Goal: Information Seeking & Learning: Learn about a topic

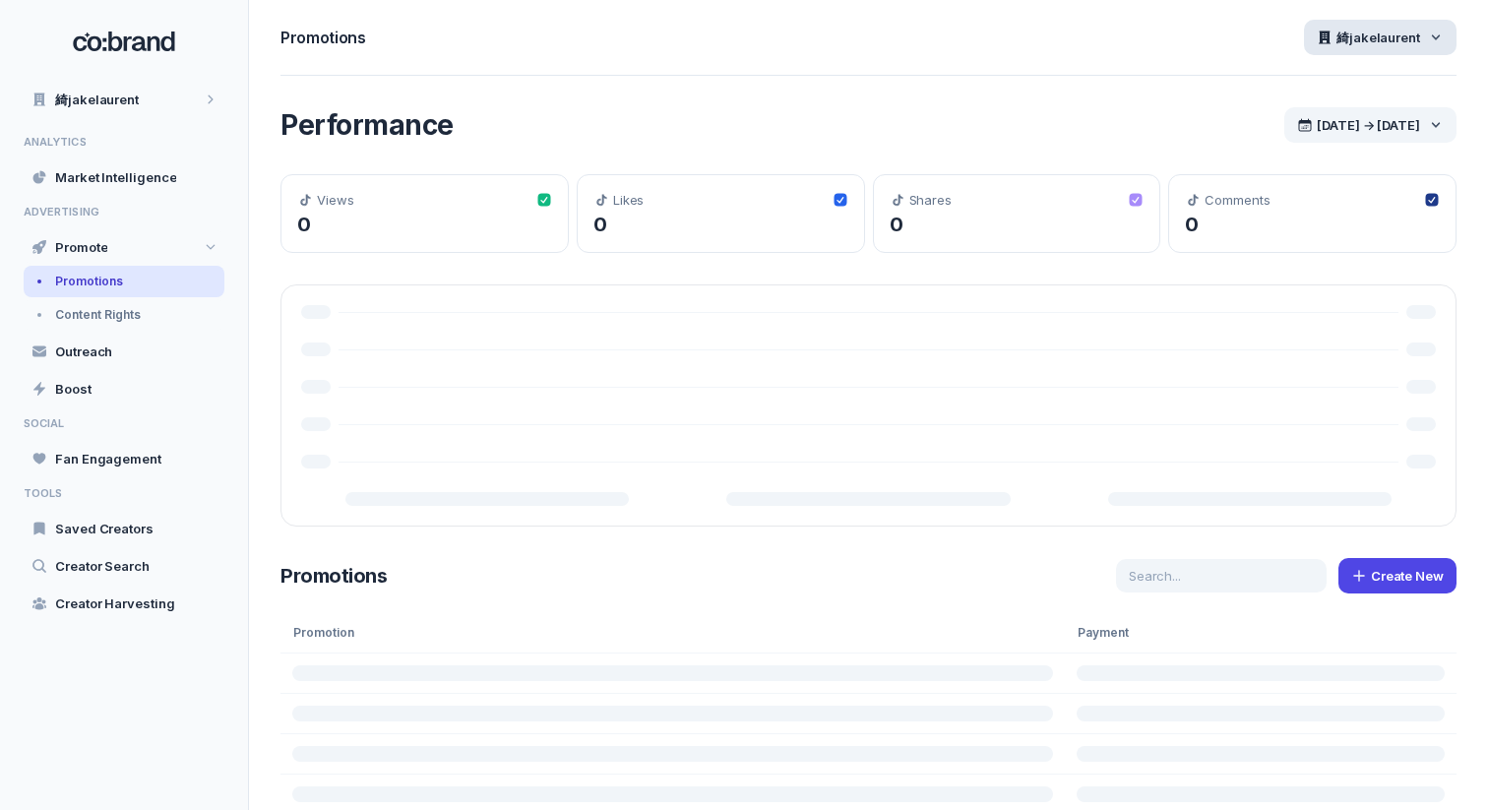
click at [1403, 51] on div "綺jakelaurent" at bounding box center [1380, 37] width 153 height 35
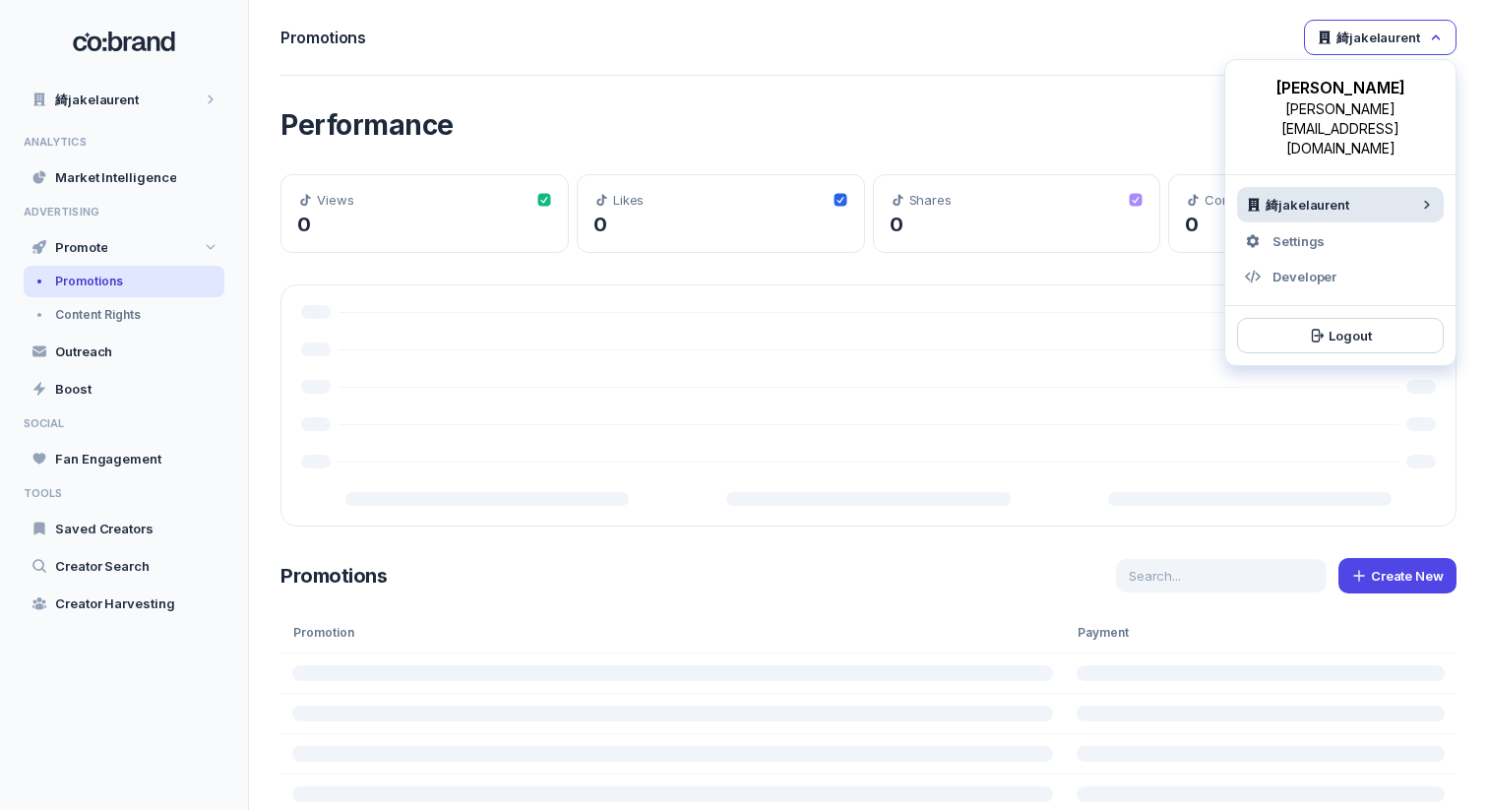
click at [1306, 196] on span "綺jakelaurent" at bounding box center [1308, 205] width 84 height 18
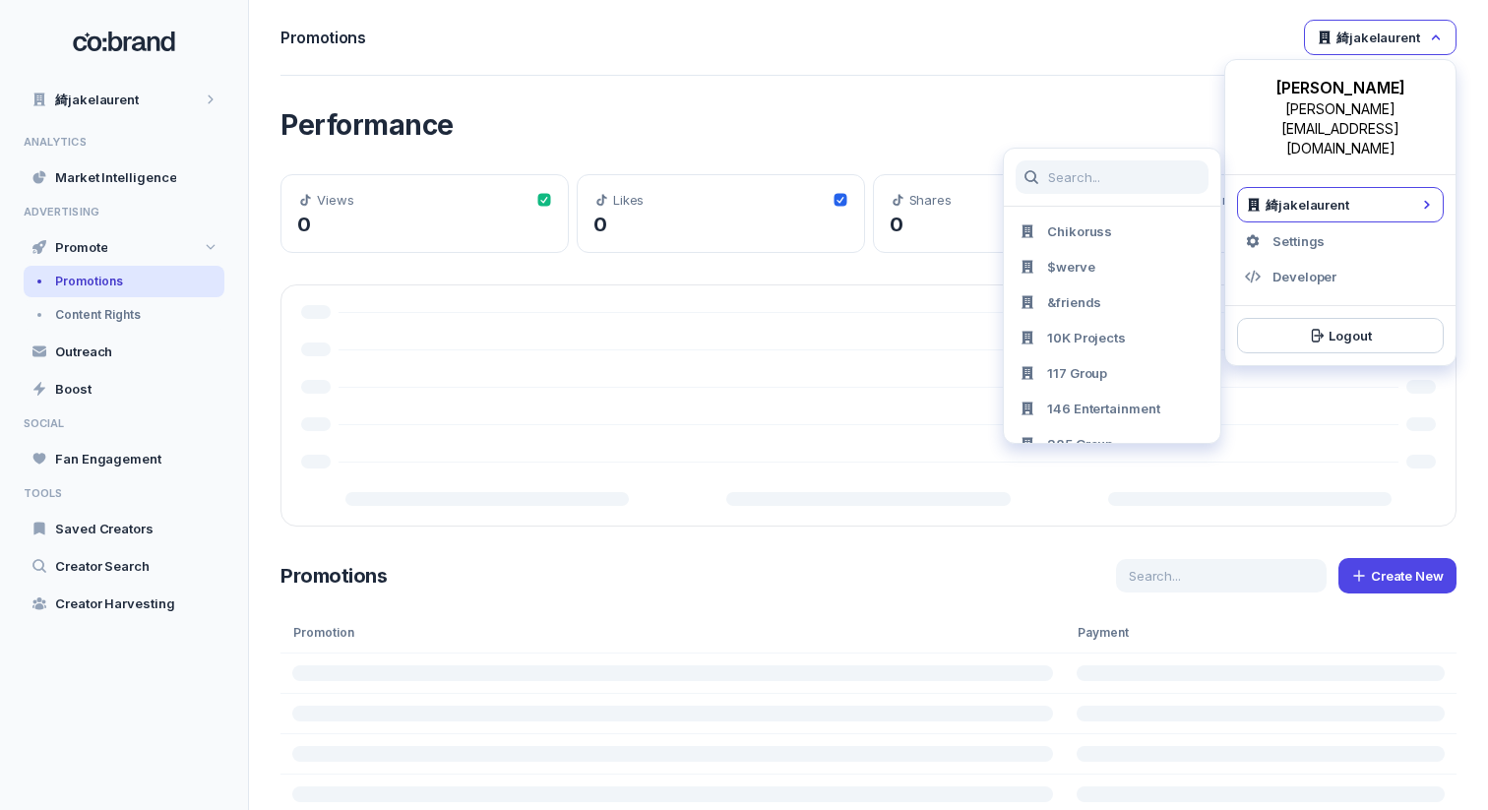
type input "c"
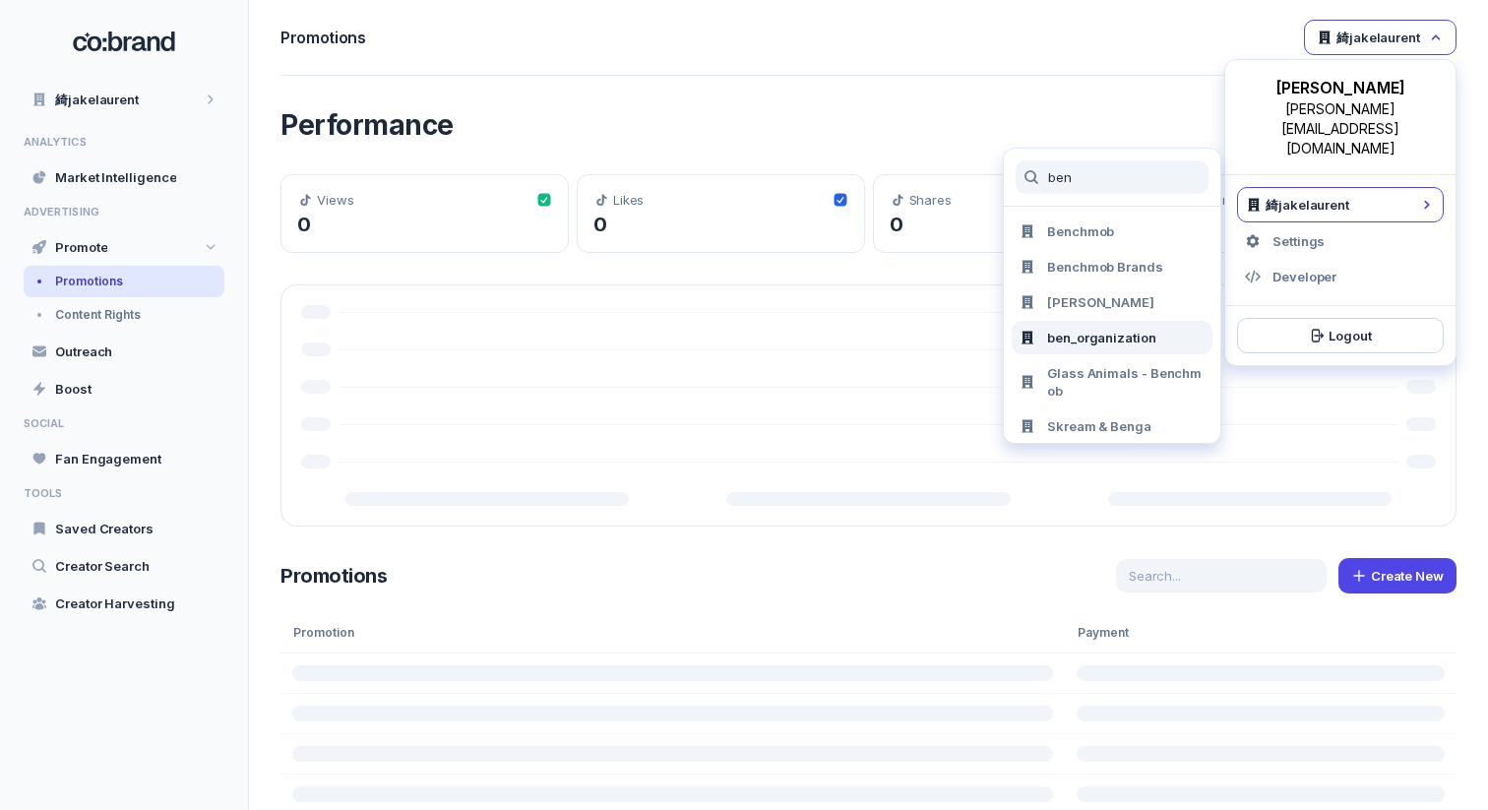
type input "ben"
click at [1121, 344] on span "ben_organization" at bounding box center [1101, 338] width 109 height 18
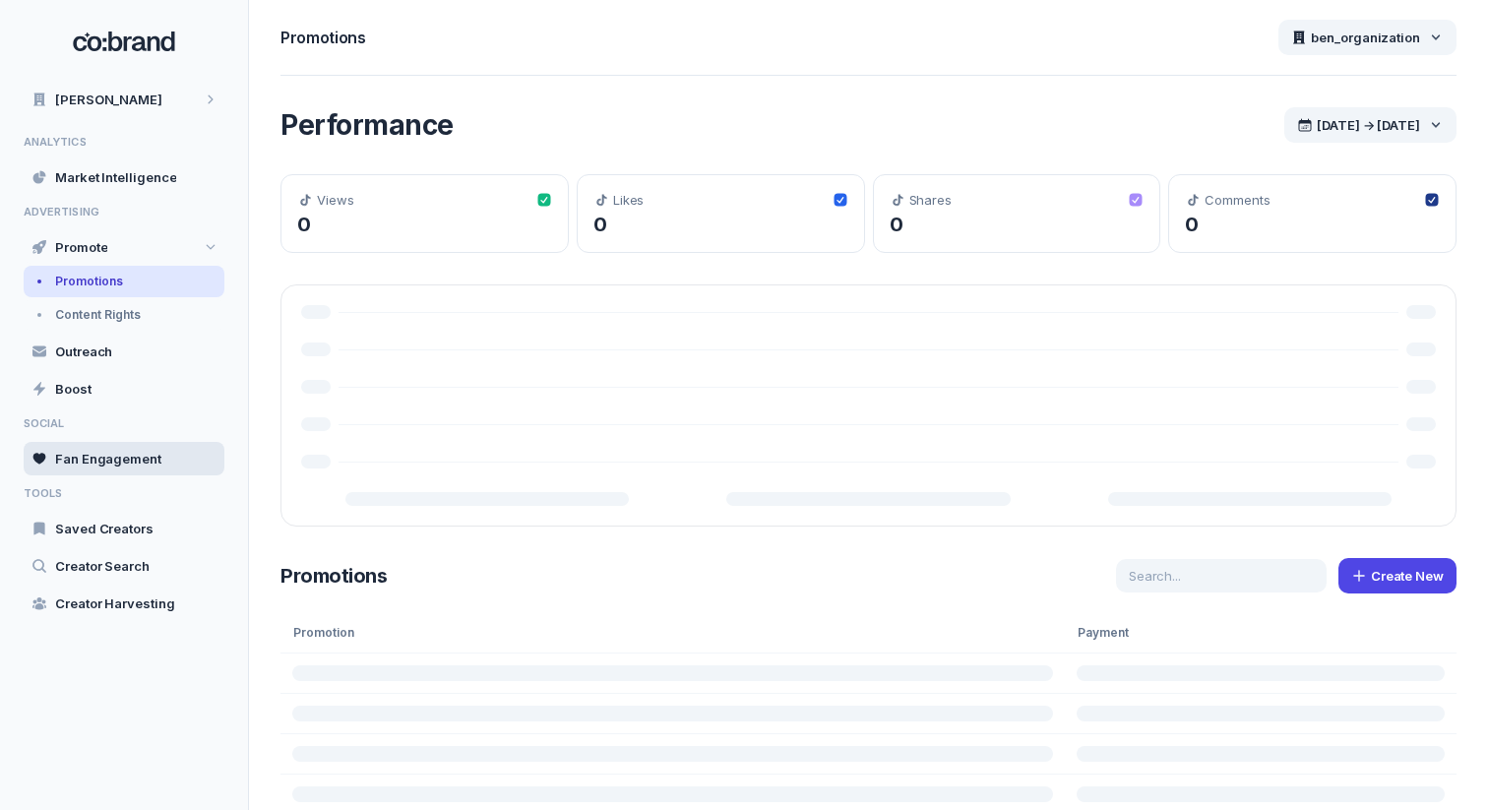
click at [162, 463] on div "Fan Engagement" at bounding box center [124, 458] width 201 height 33
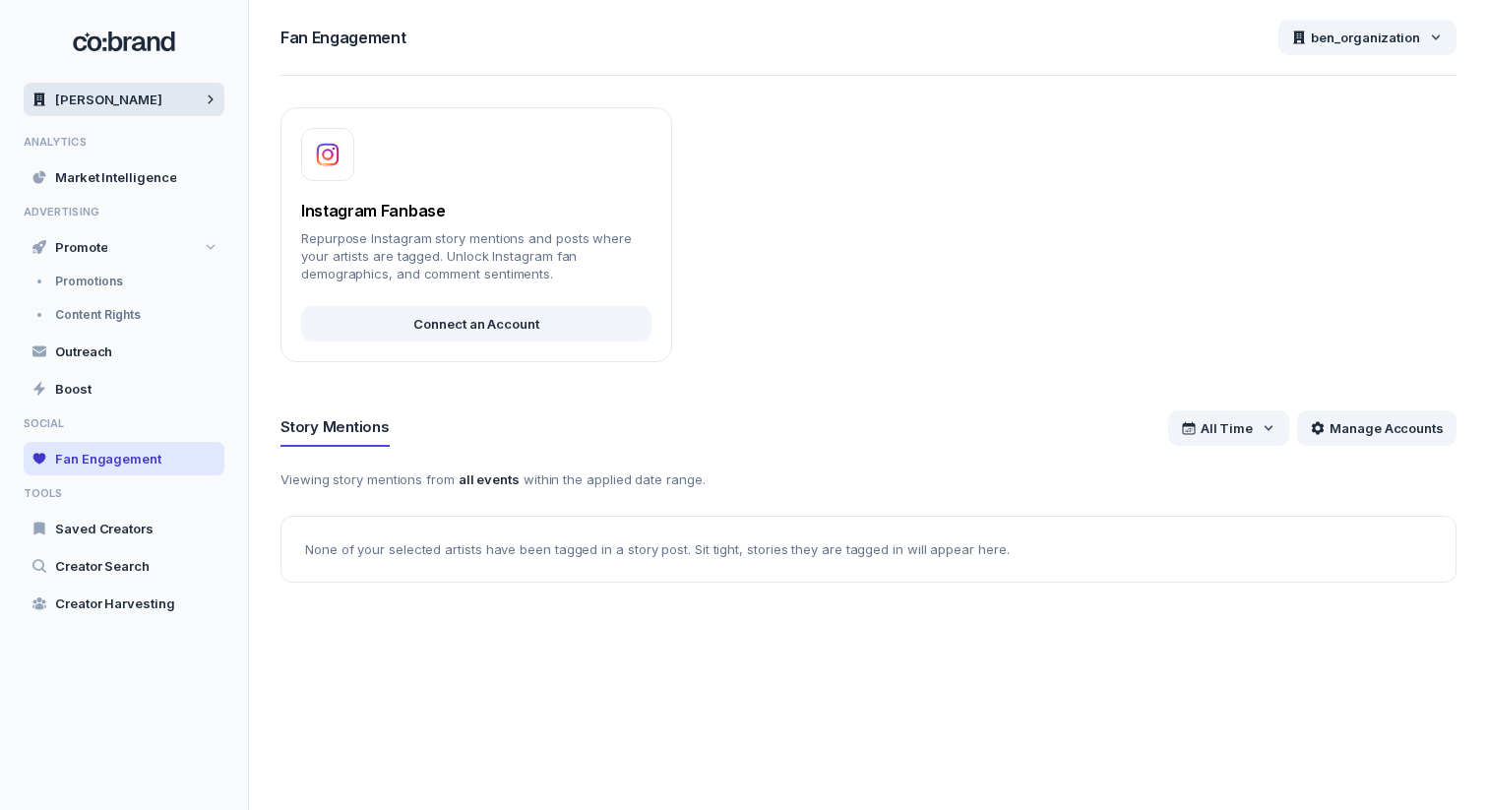
click at [201, 92] on div "[PERSON_NAME]" at bounding box center [124, 99] width 201 height 33
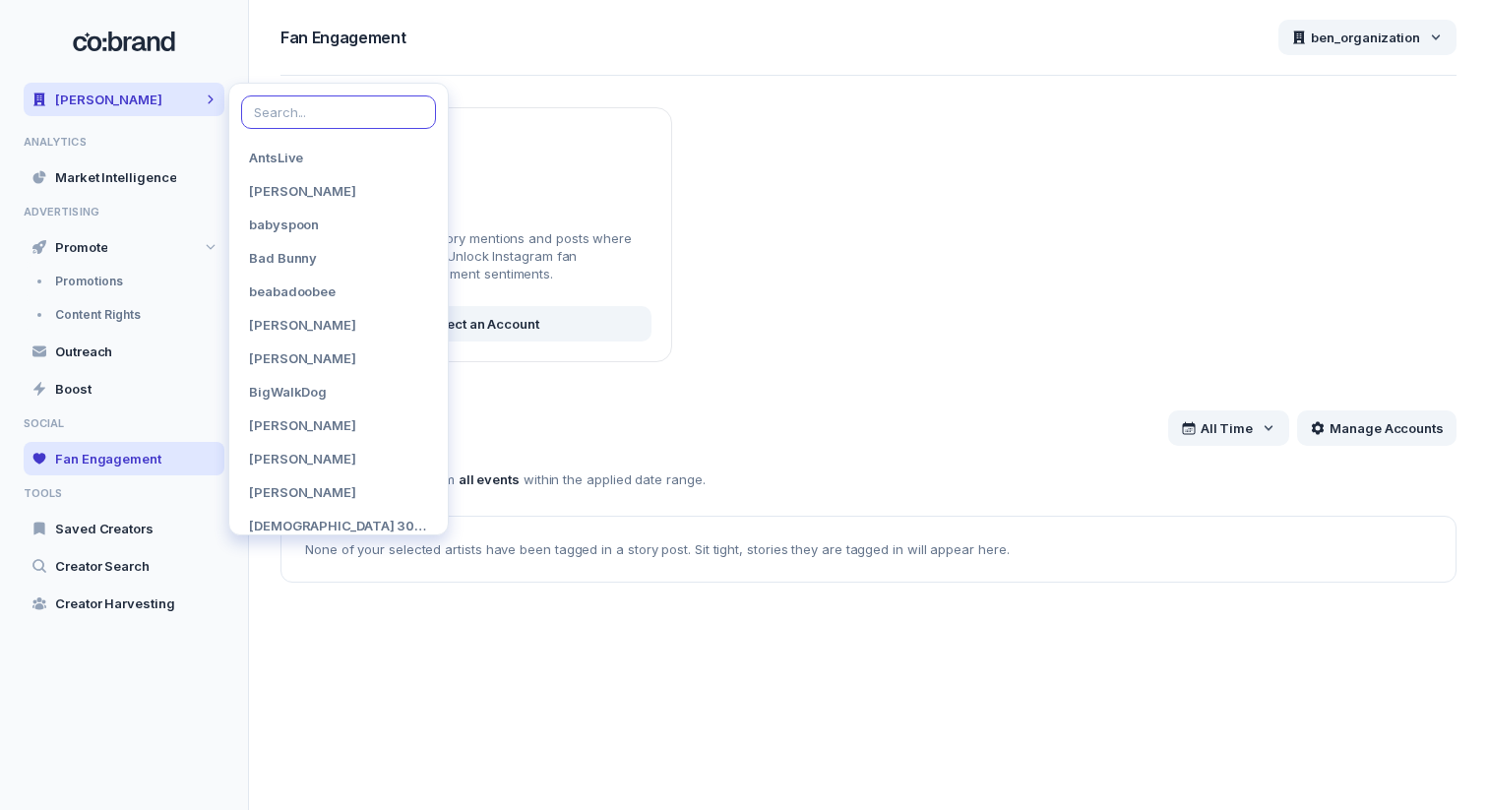
click at [362, 117] on input at bounding box center [338, 111] width 195 height 33
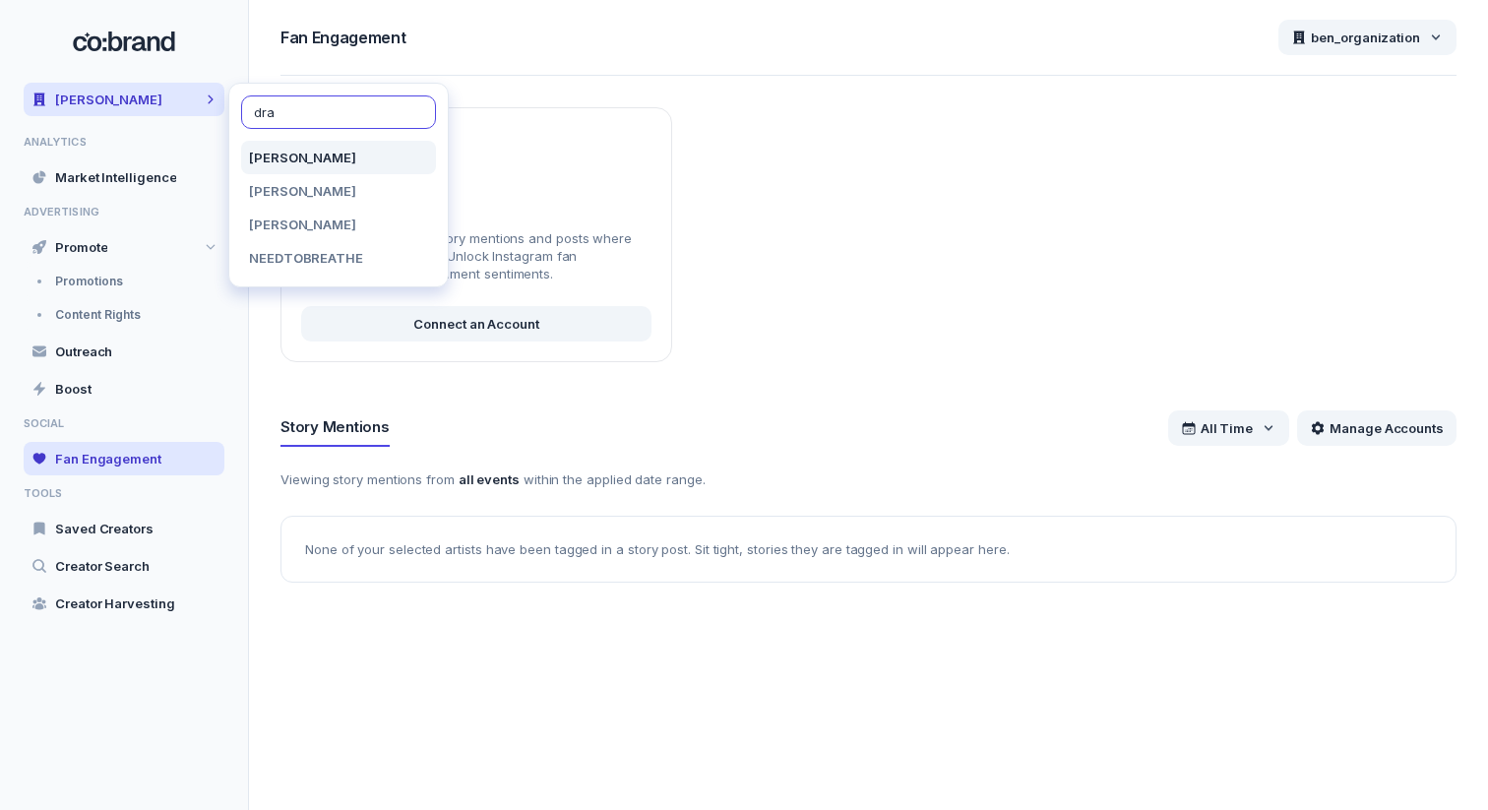
type input "dra"
click at [361, 167] on div "[PERSON_NAME]" at bounding box center [338, 157] width 195 height 33
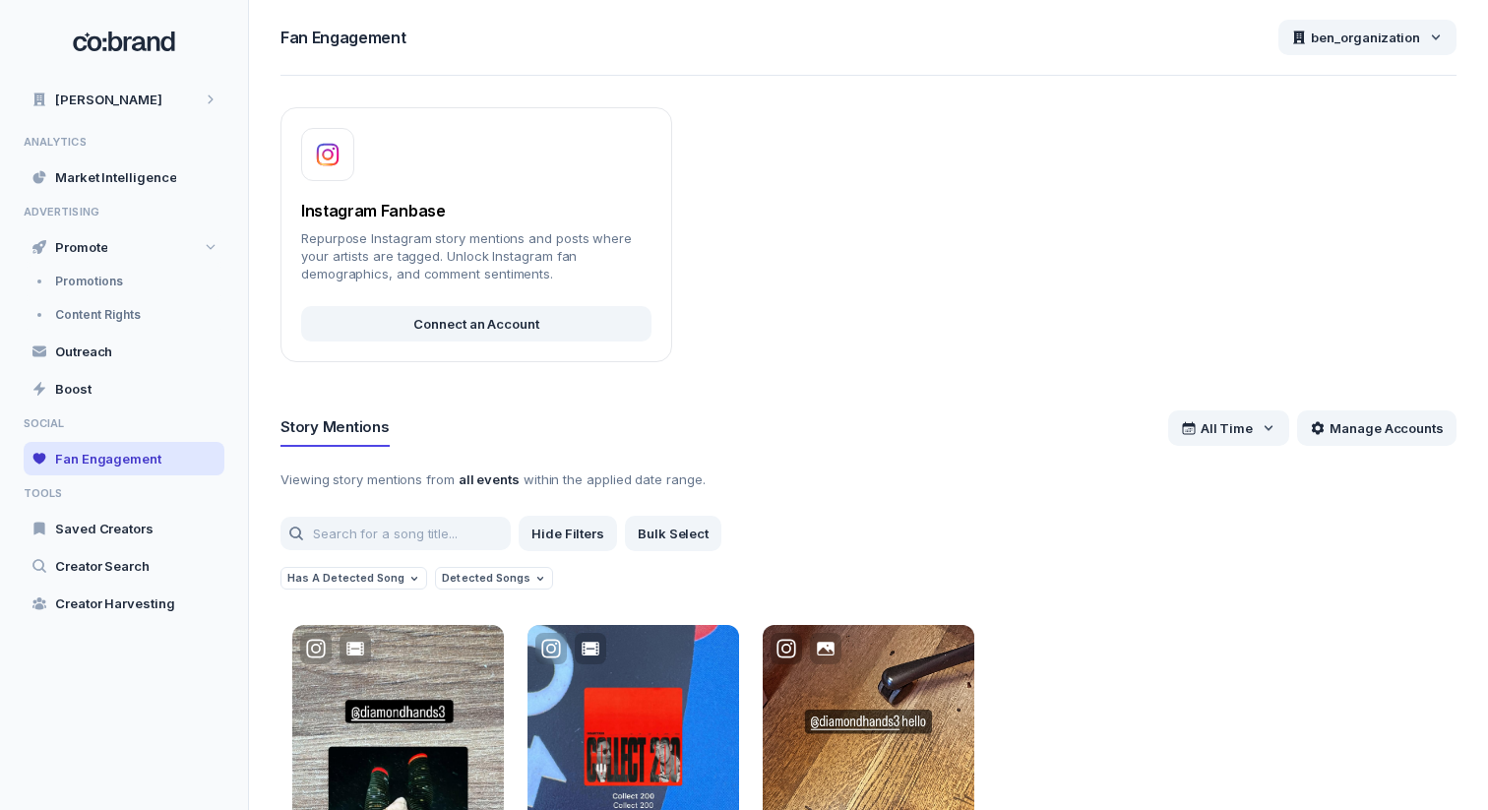
scroll to position [242, 0]
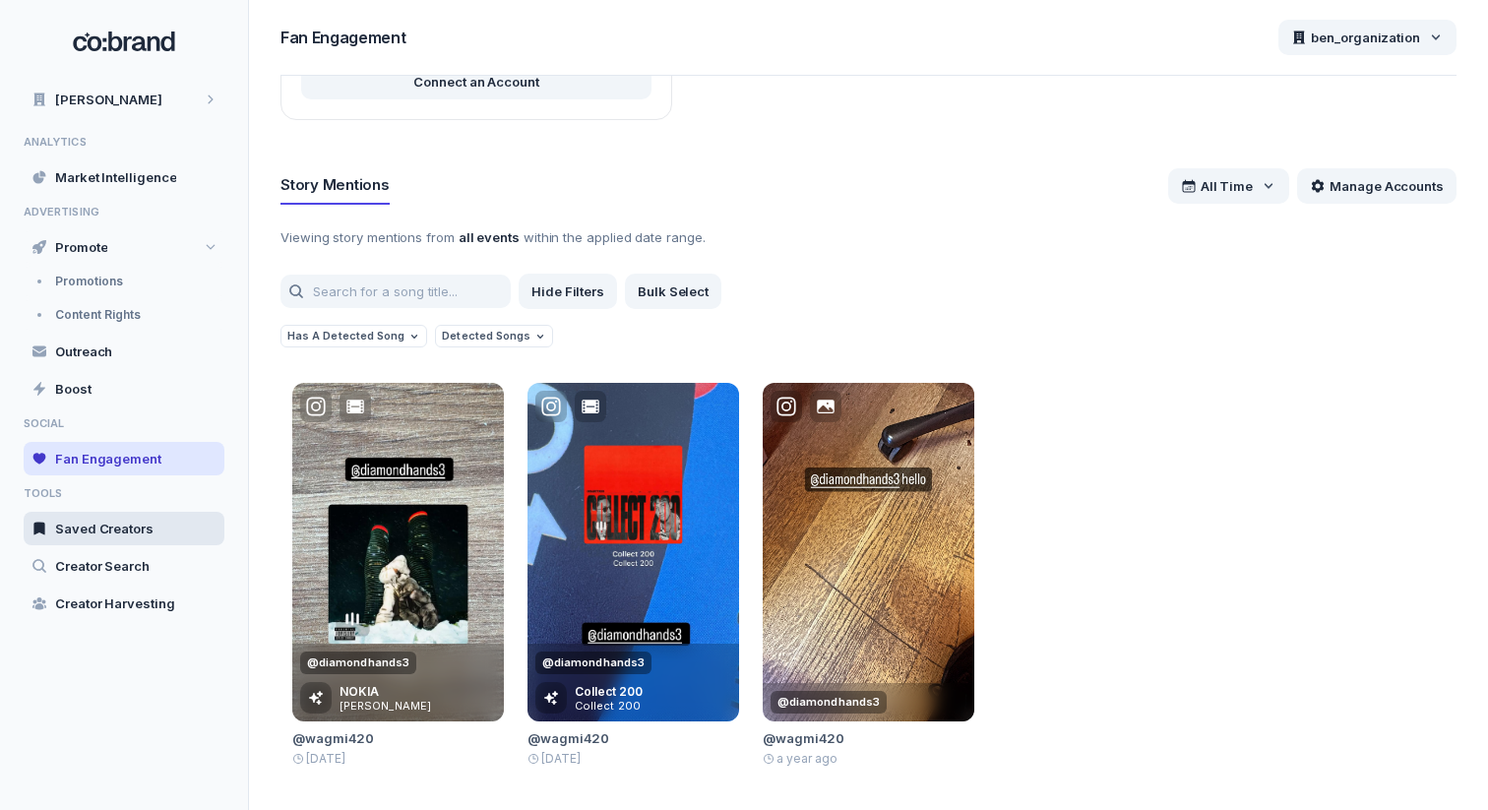
click at [125, 540] on div "Saved Creators" at bounding box center [124, 528] width 201 height 33
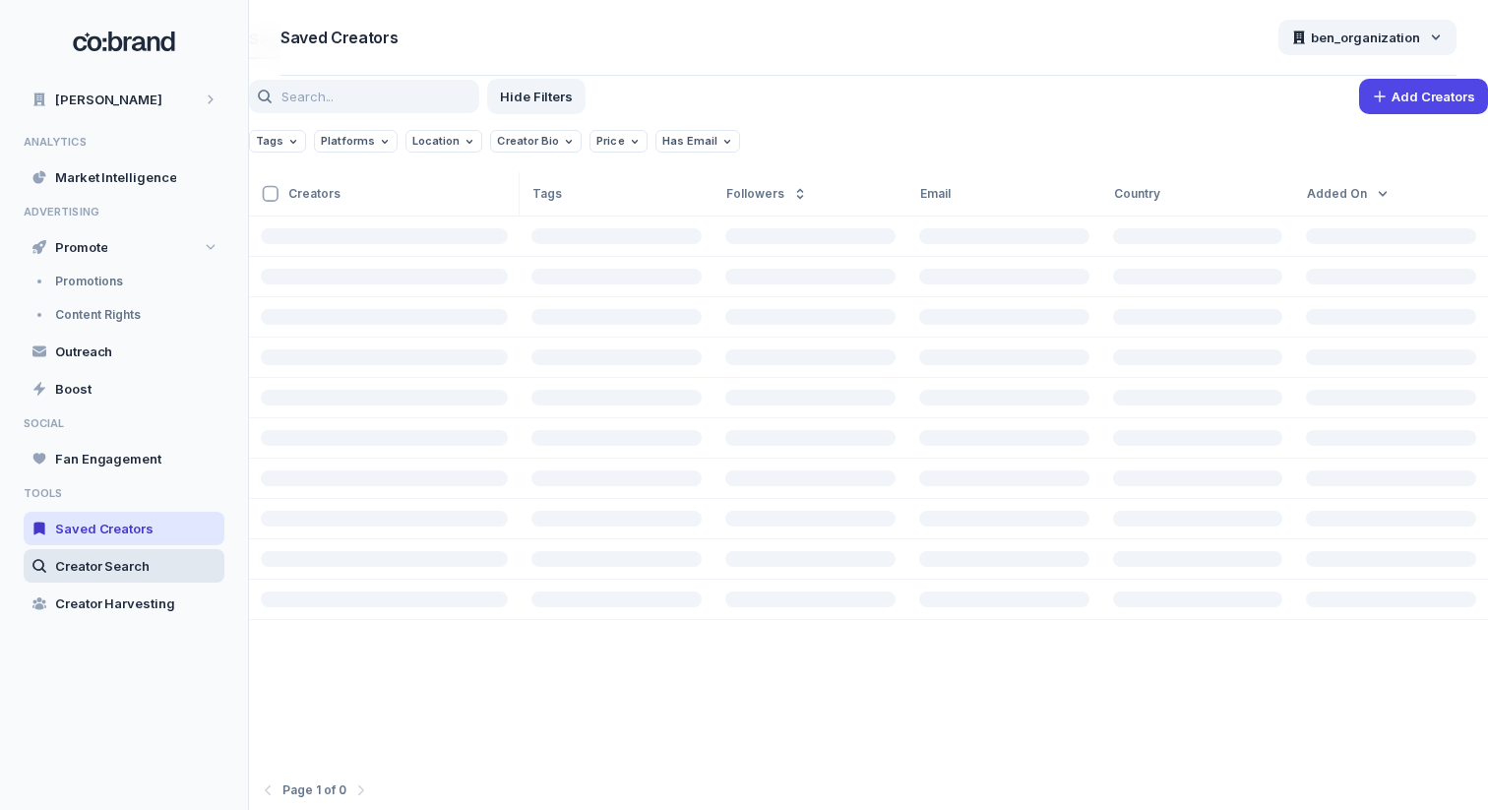
click at [127, 570] on span "Creator Search" at bounding box center [102, 566] width 94 height 18
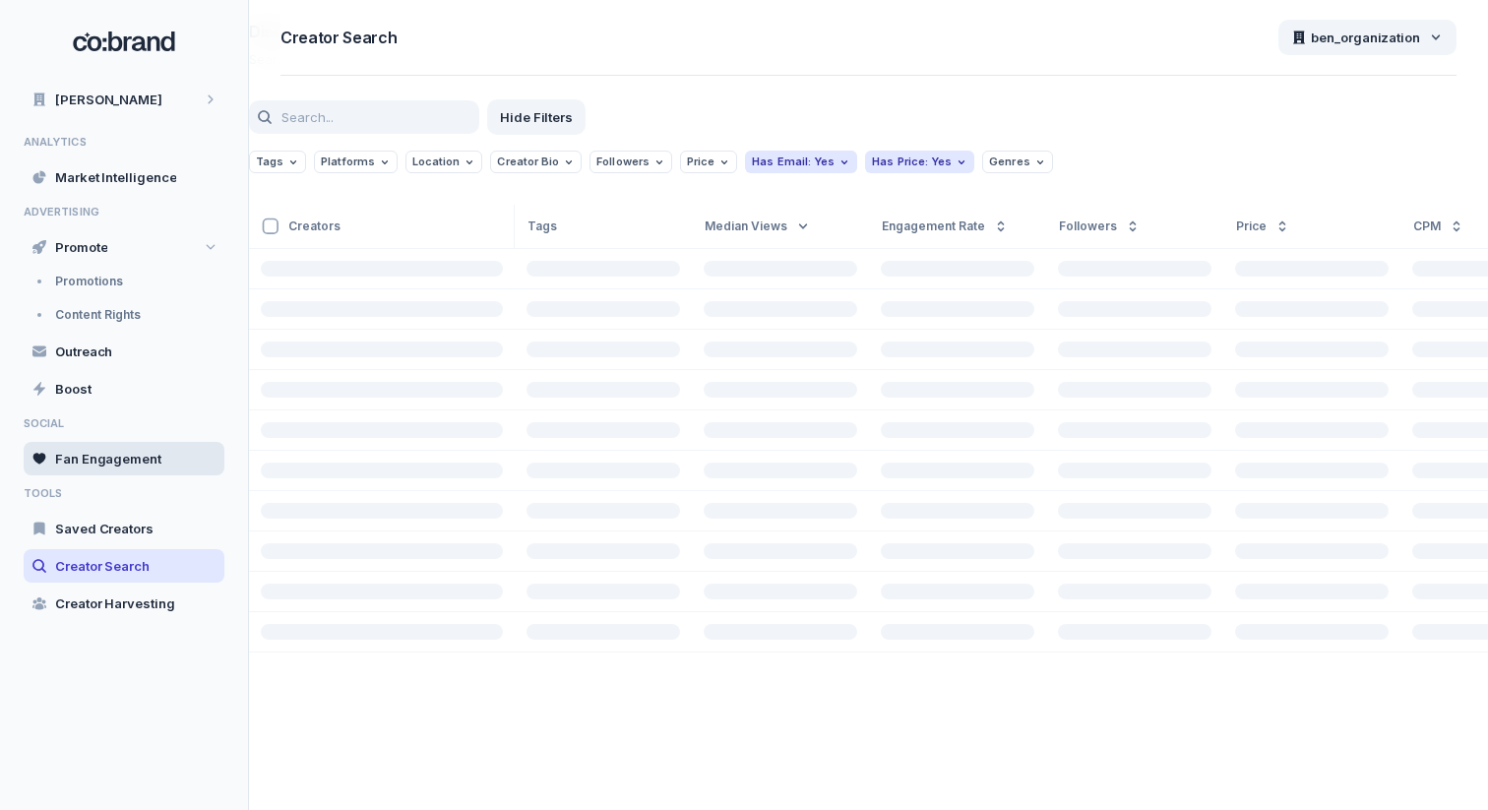
click at [134, 468] on div "Fan Engagement" at bounding box center [124, 458] width 201 height 33
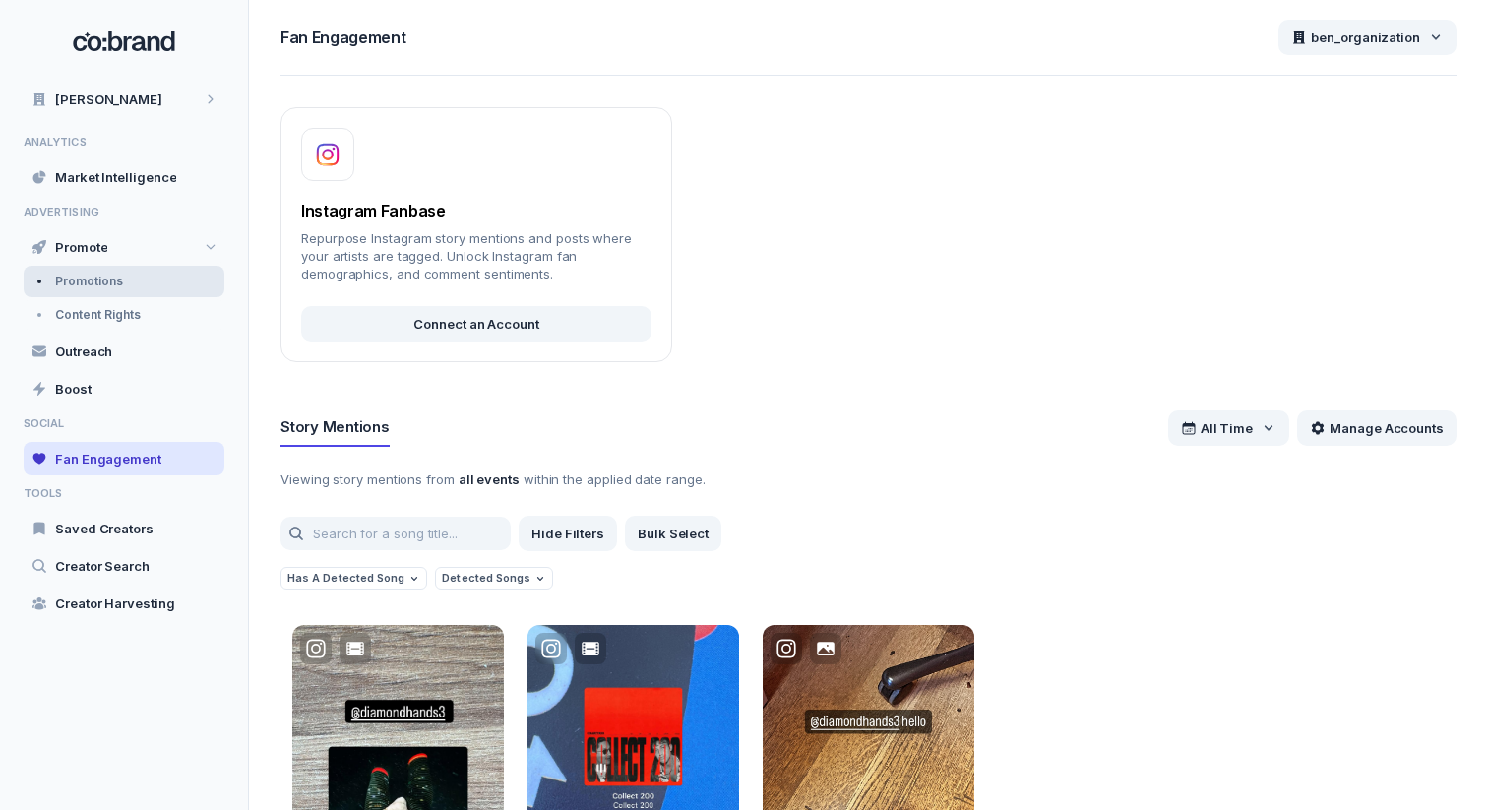
click at [211, 289] on div "Promotions" at bounding box center [124, 281] width 201 height 31
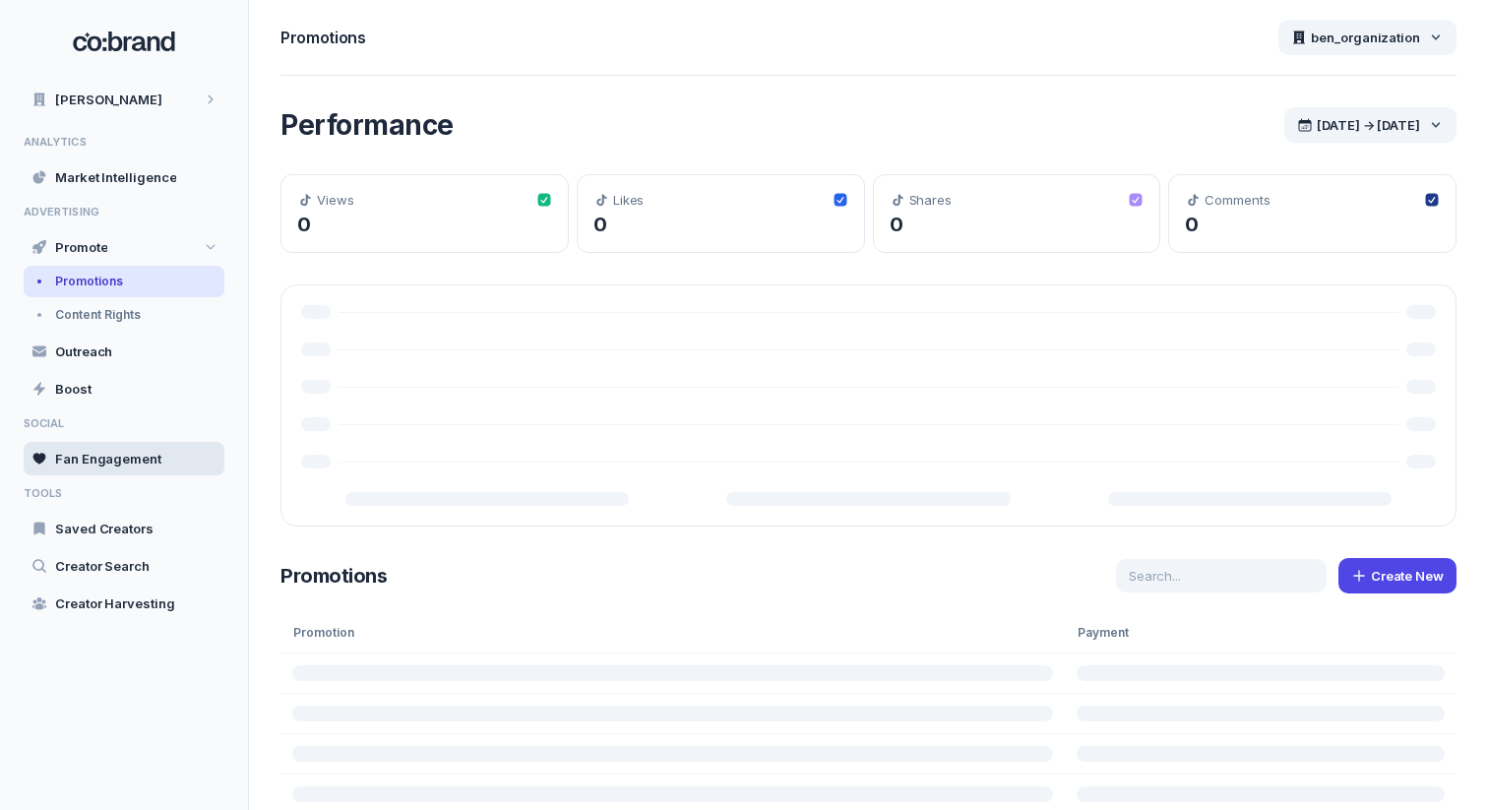
click at [152, 464] on span "Fan Engagement" at bounding box center [108, 459] width 106 height 18
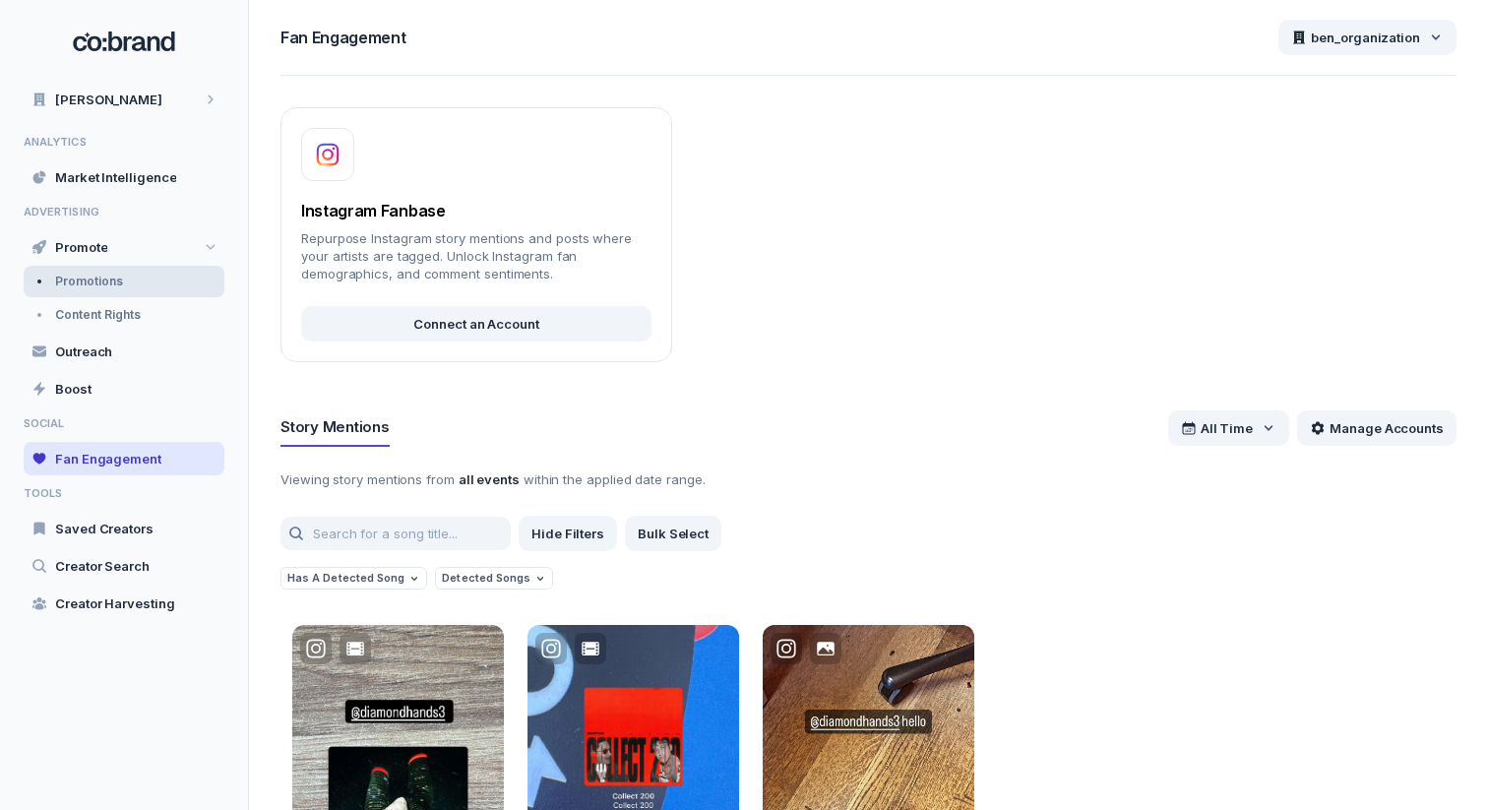
click at [149, 283] on div "Promotions" at bounding box center [124, 281] width 201 height 31
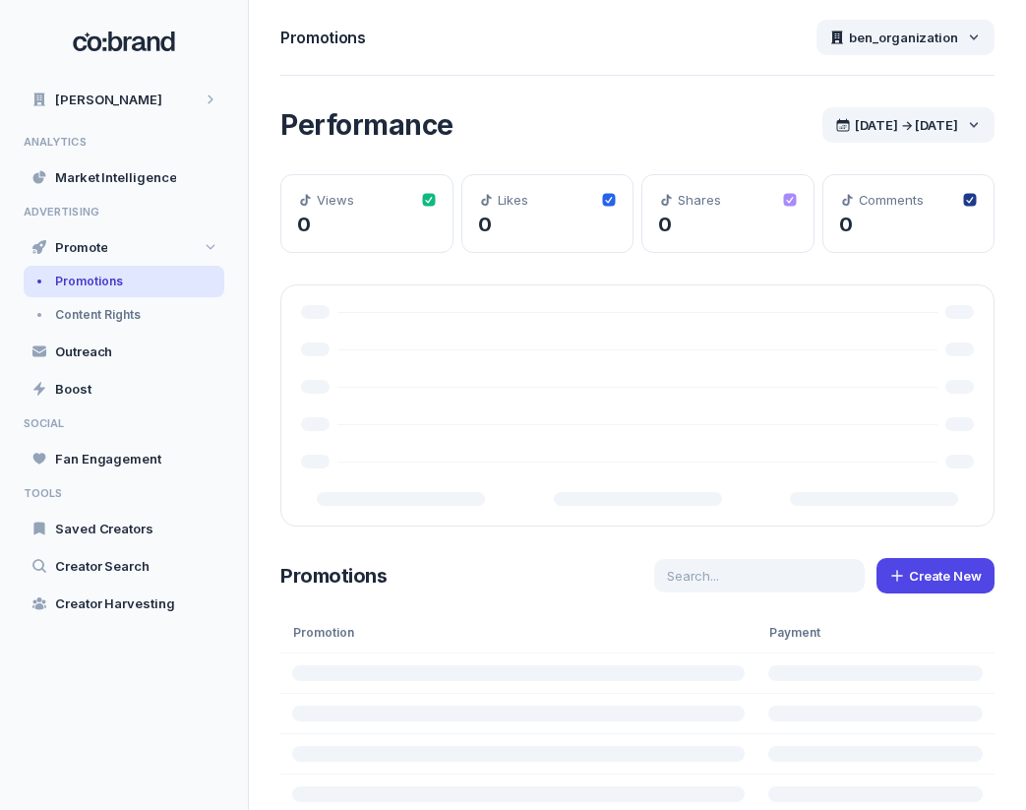
click at [303, 276] on div "Performance Aug 4th 2025 → August 11th 2025 Views 0 Likes 0 Shares 0 Comments 0" at bounding box center [637, 316] width 714 height 419
click at [141, 316] on div "Content Rights" at bounding box center [124, 314] width 201 height 31
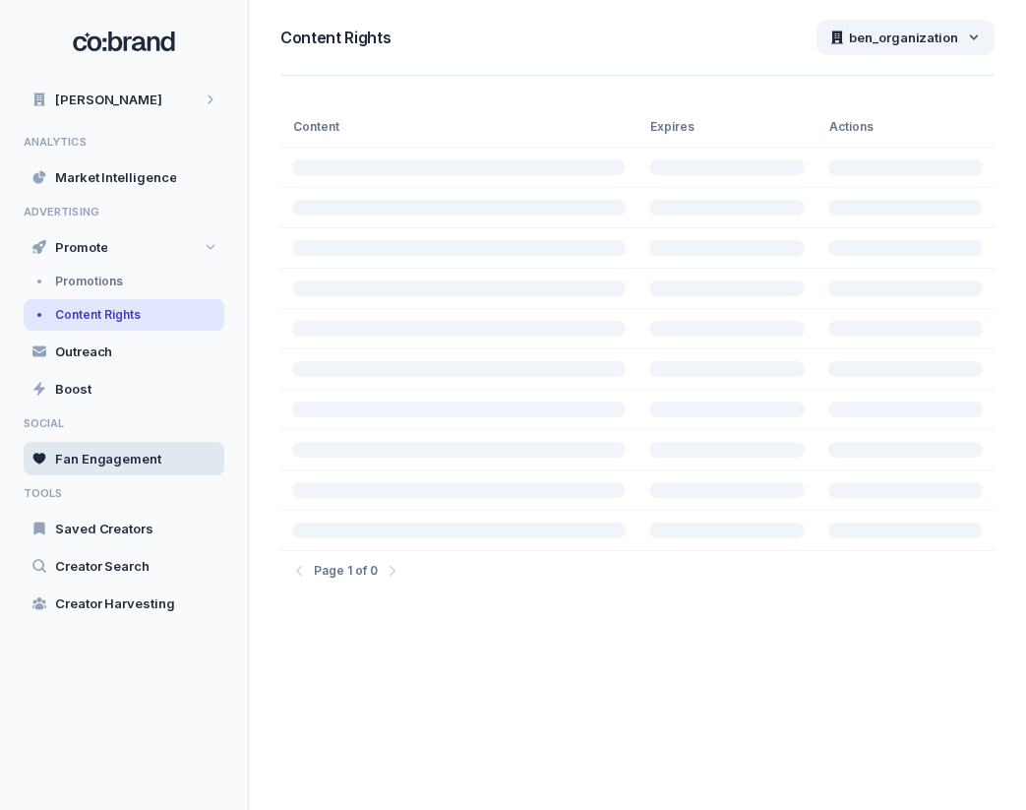
click at [140, 456] on span "Fan Engagement" at bounding box center [108, 459] width 106 height 18
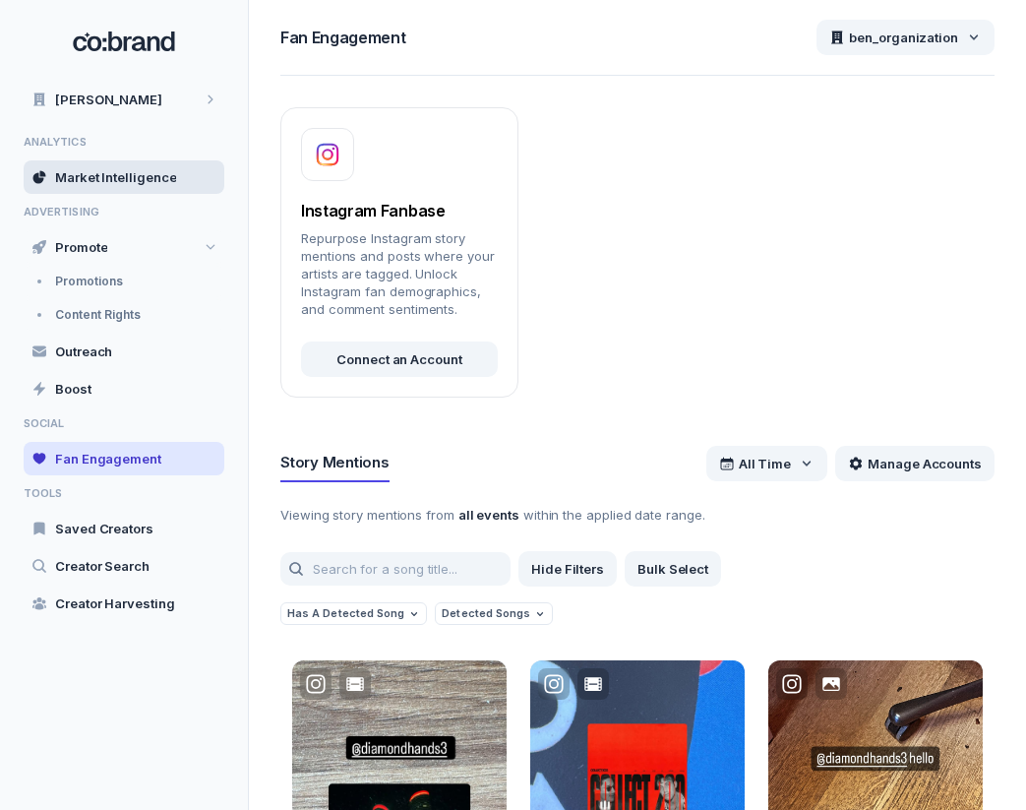
click at [169, 188] on div "Market Intelligence" at bounding box center [124, 176] width 201 height 33
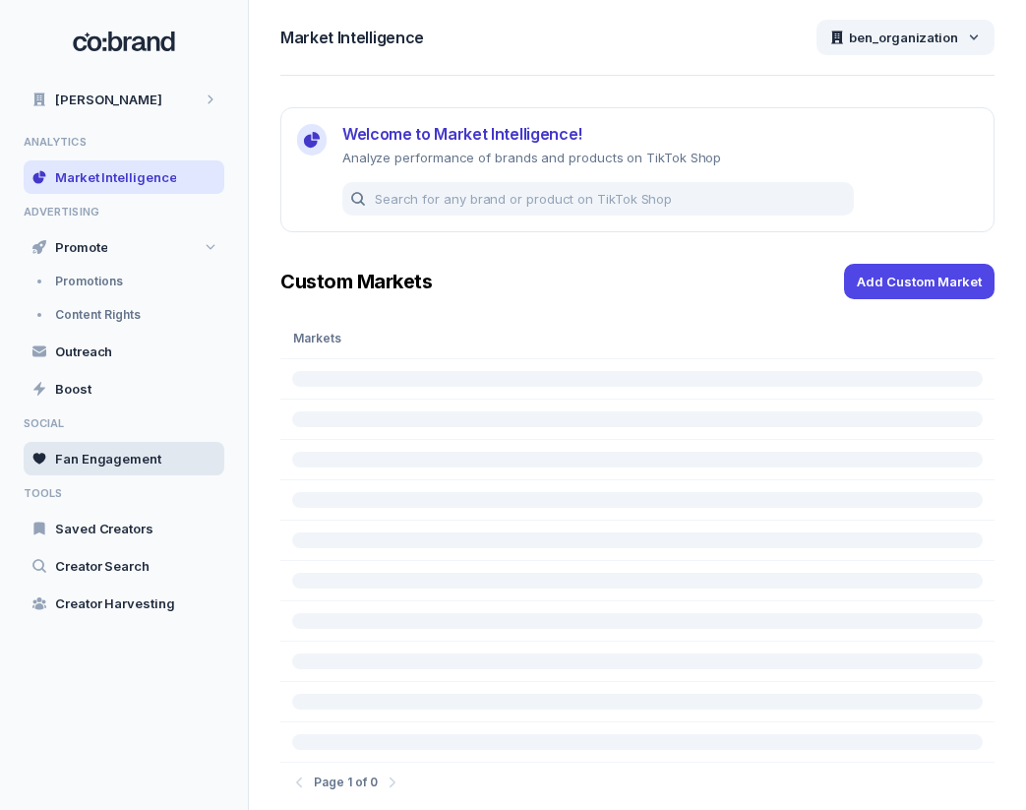
click at [154, 448] on div "Fan Engagement" at bounding box center [124, 458] width 201 height 33
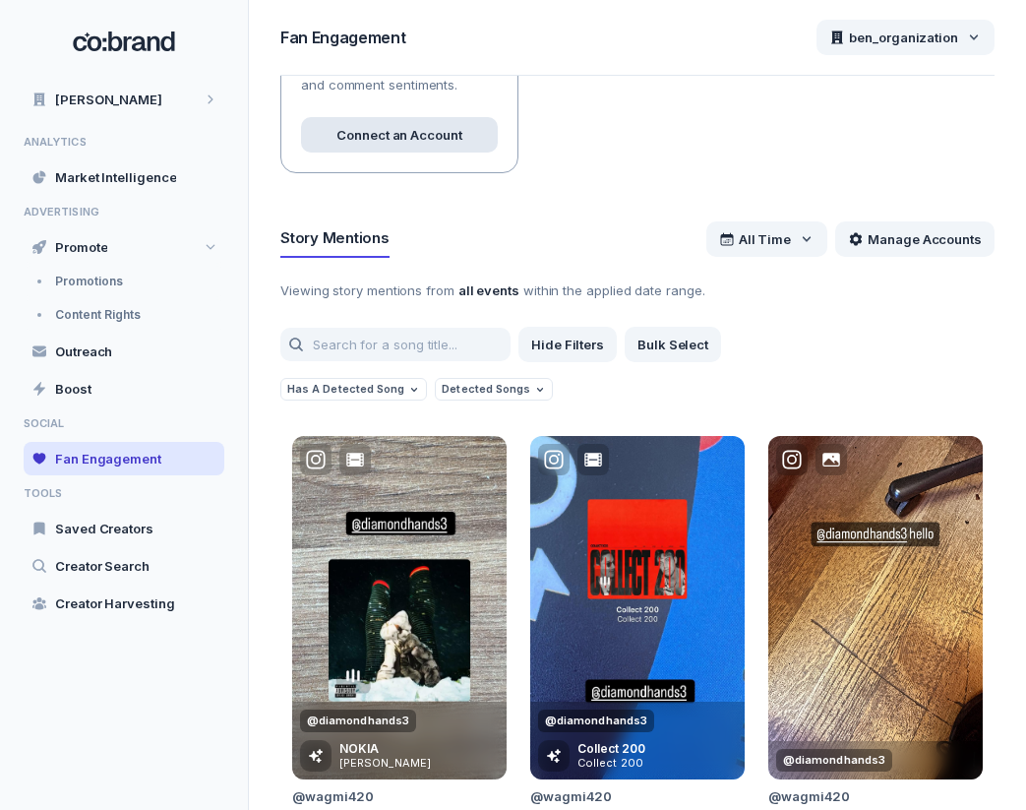
scroll to position [271, 0]
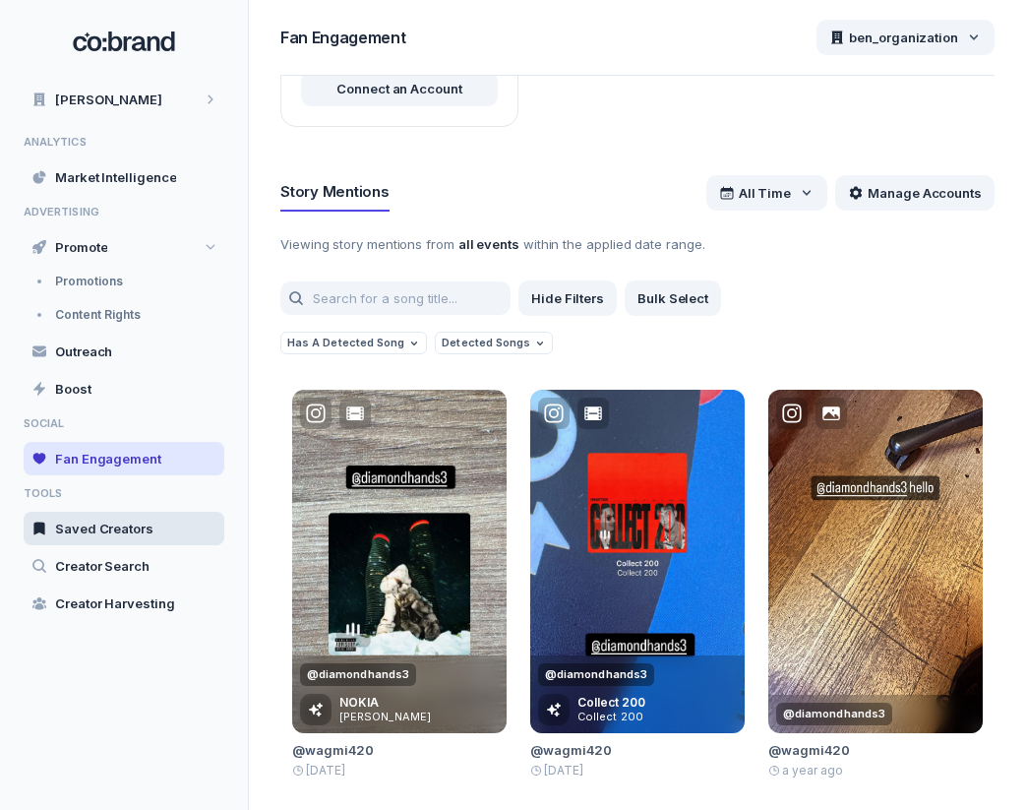
click at [156, 525] on div "Saved Creators" at bounding box center [124, 528] width 201 height 33
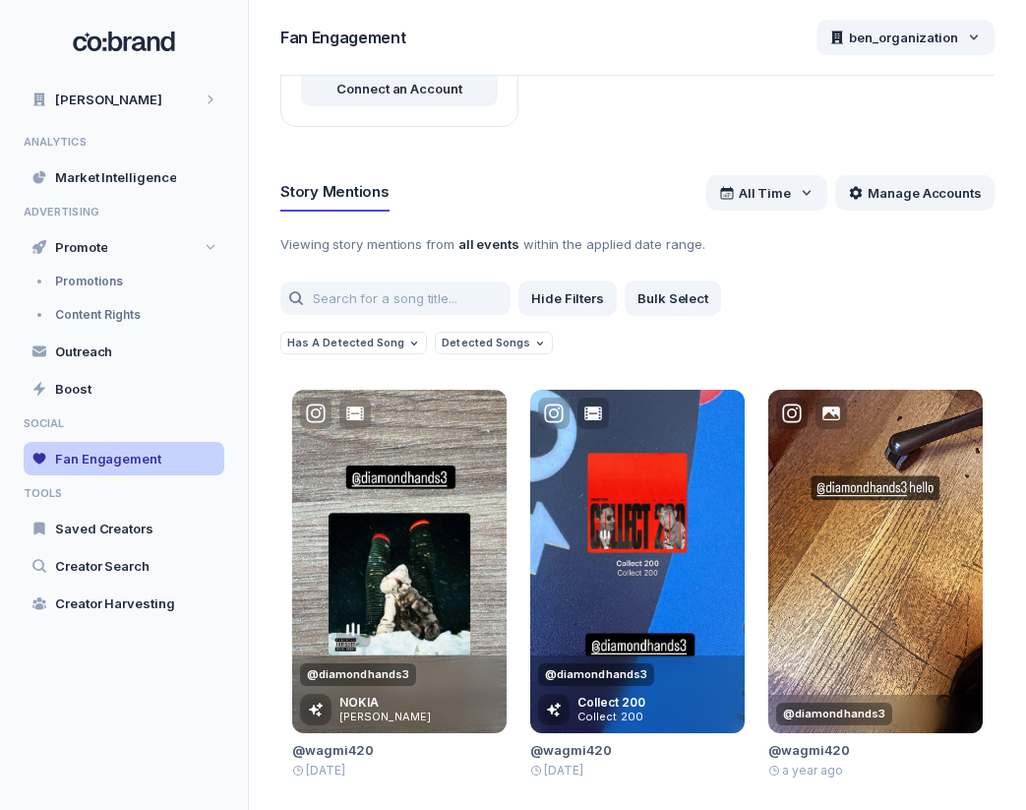
scroll to position [54, 0]
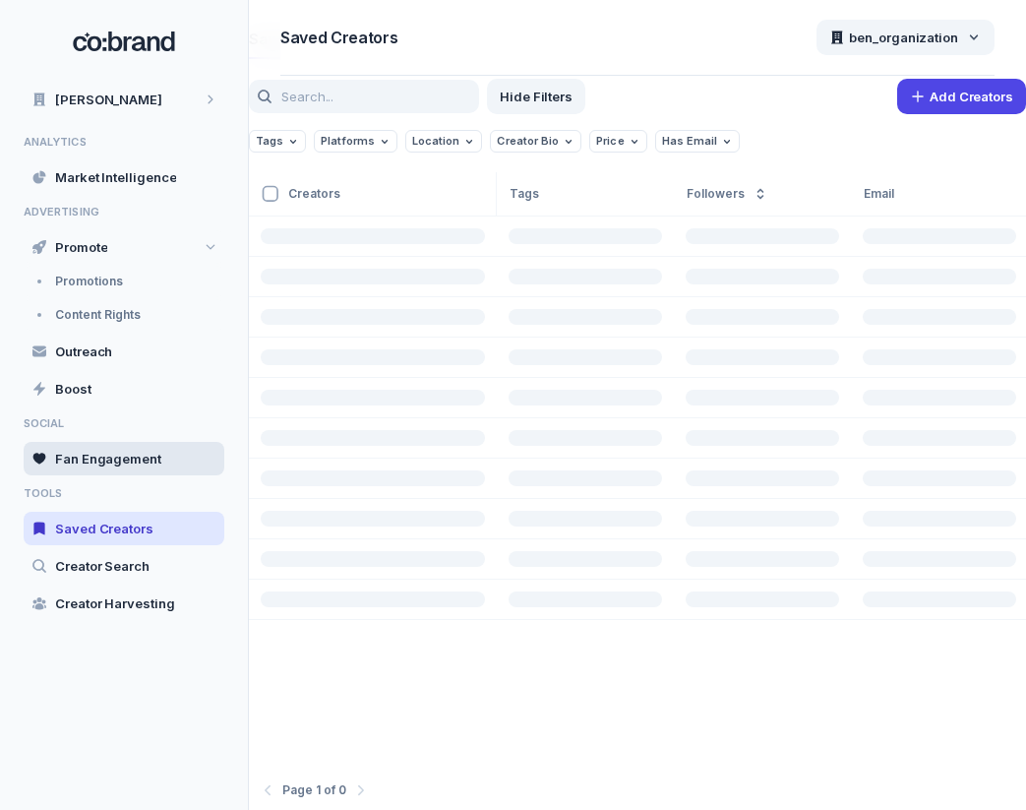
click at [175, 464] on div "Fan Engagement" at bounding box center [124, 458] width 201 height 33
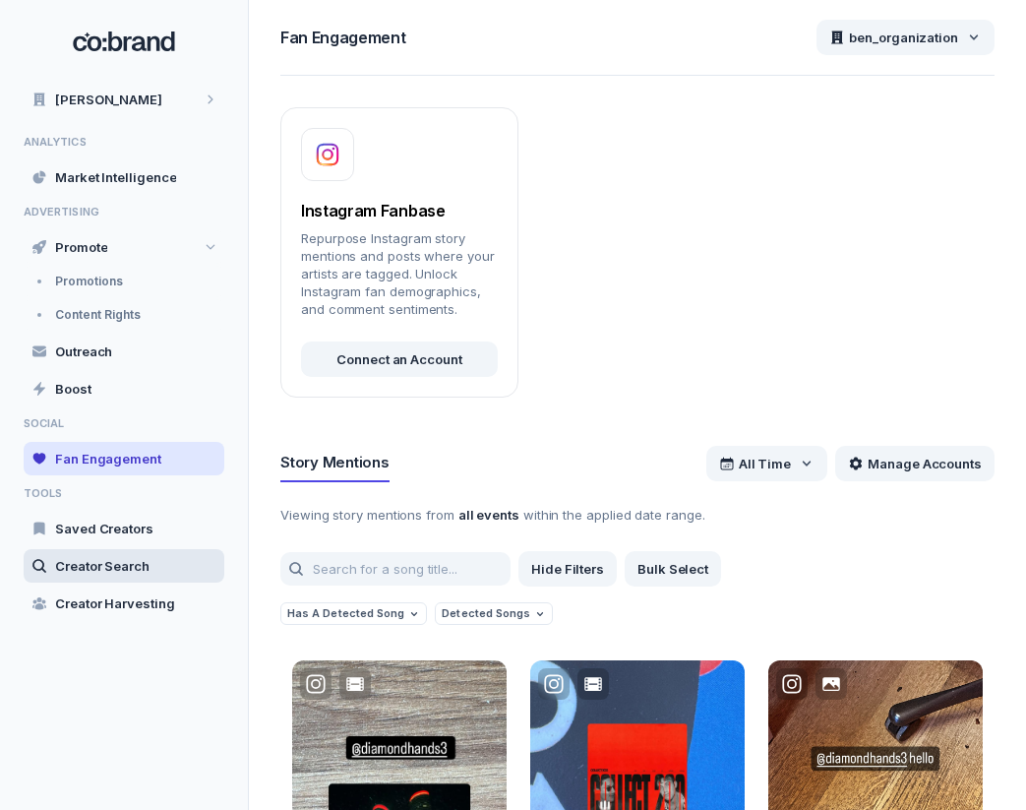
click at [152, 557] on div "Creator Search" at bounding box center [124, 565] width 201 height 33
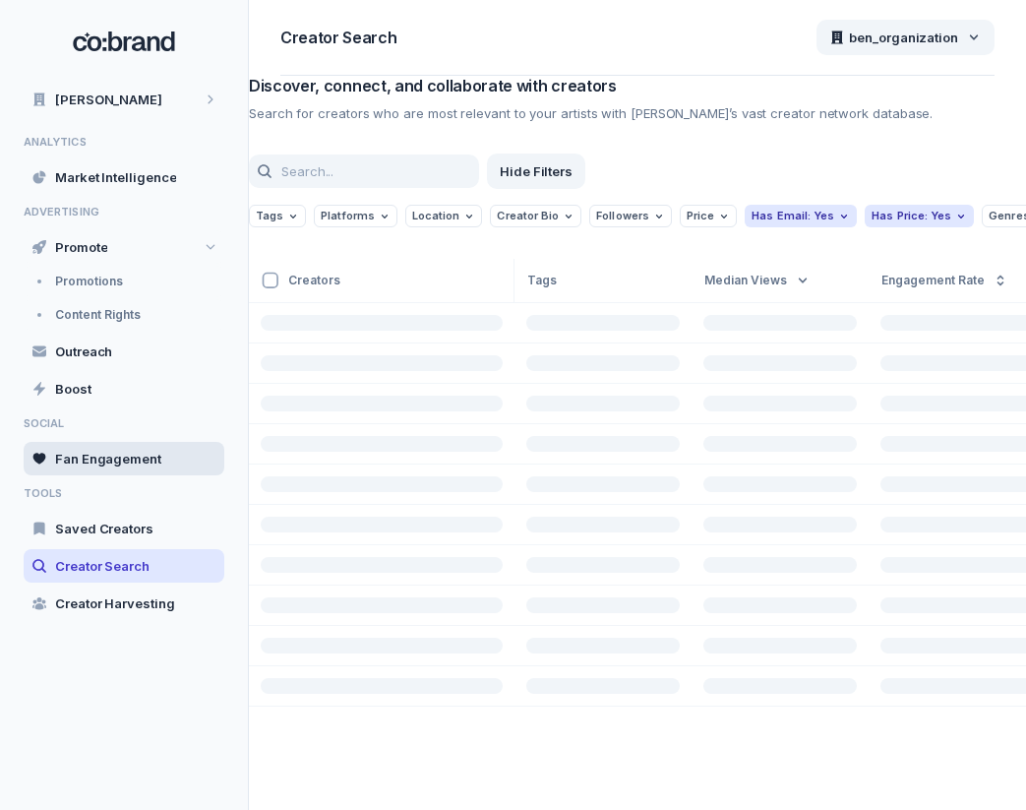
click at [154, 457] on span "Fan Engagement" at bounding box center [108, 459] width 106 height 18
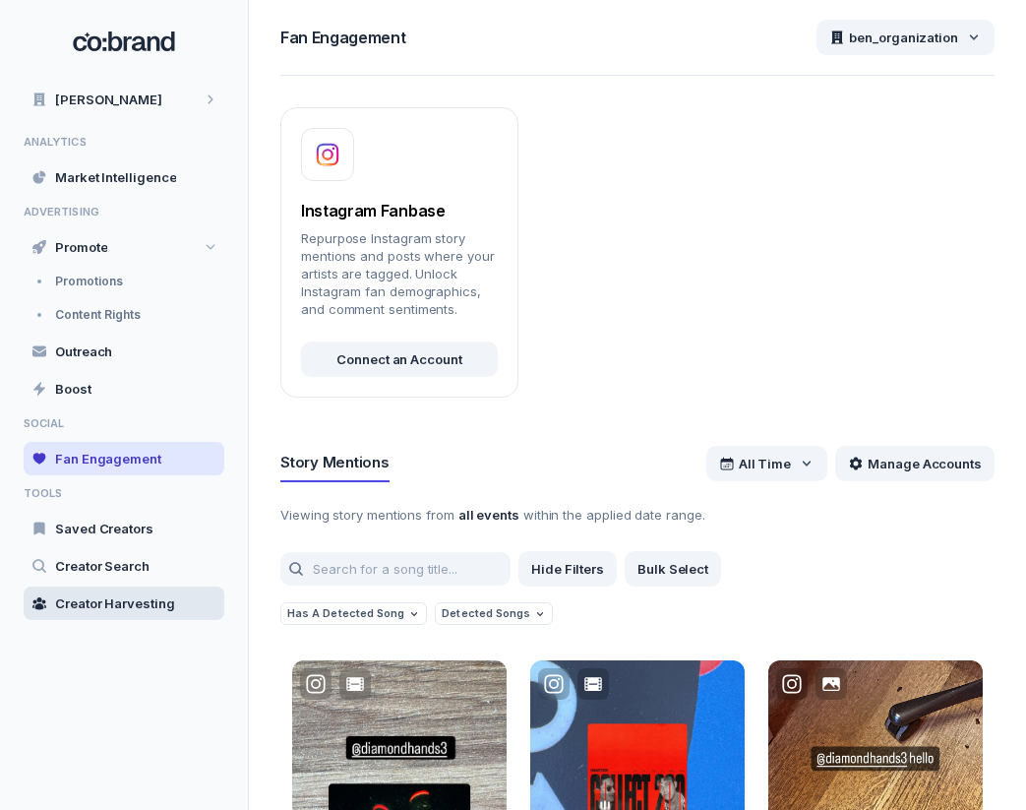
click at [170, 618] on div "Creator Harvesting" at bounding box center [124, 603] width 201 height 33
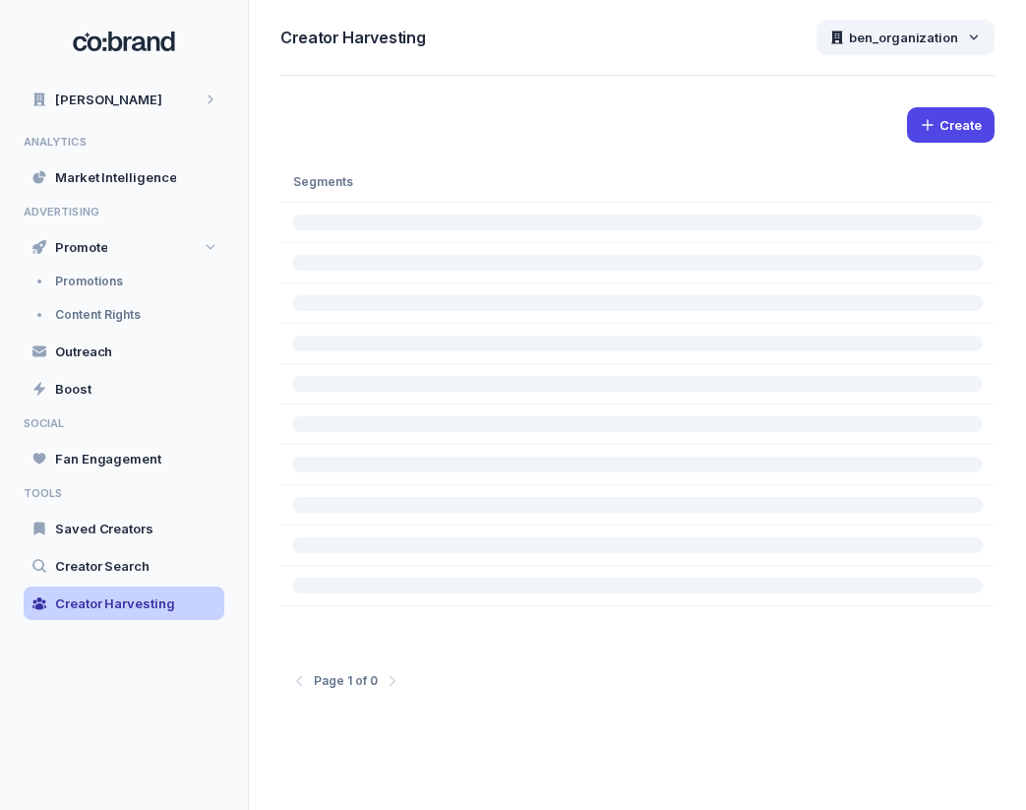
click at [160, 587] on div "Creator Harvesting" at bounding box center [124, 603] width 201 height 33
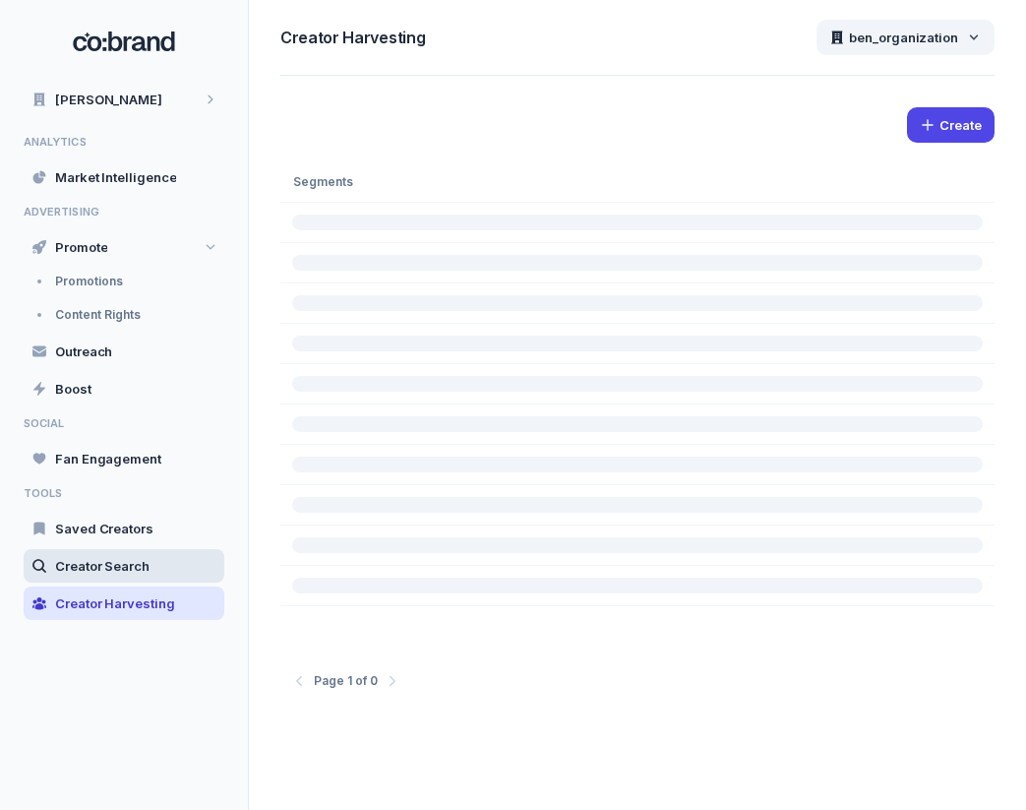
click at [162, 562] on div "Creator Search" at bounding box center [124, 565] width 201 height 33
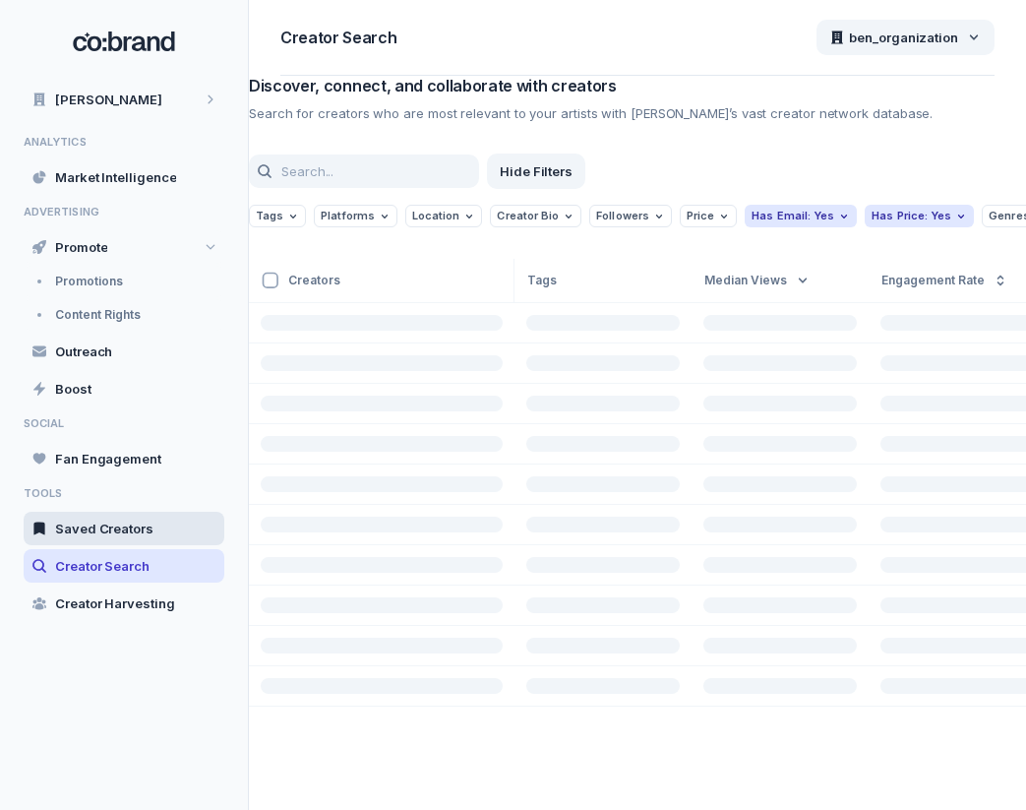
click at [165, 528] on div "Saved Creators" at bounding box center [124, 528] width 201 height 33
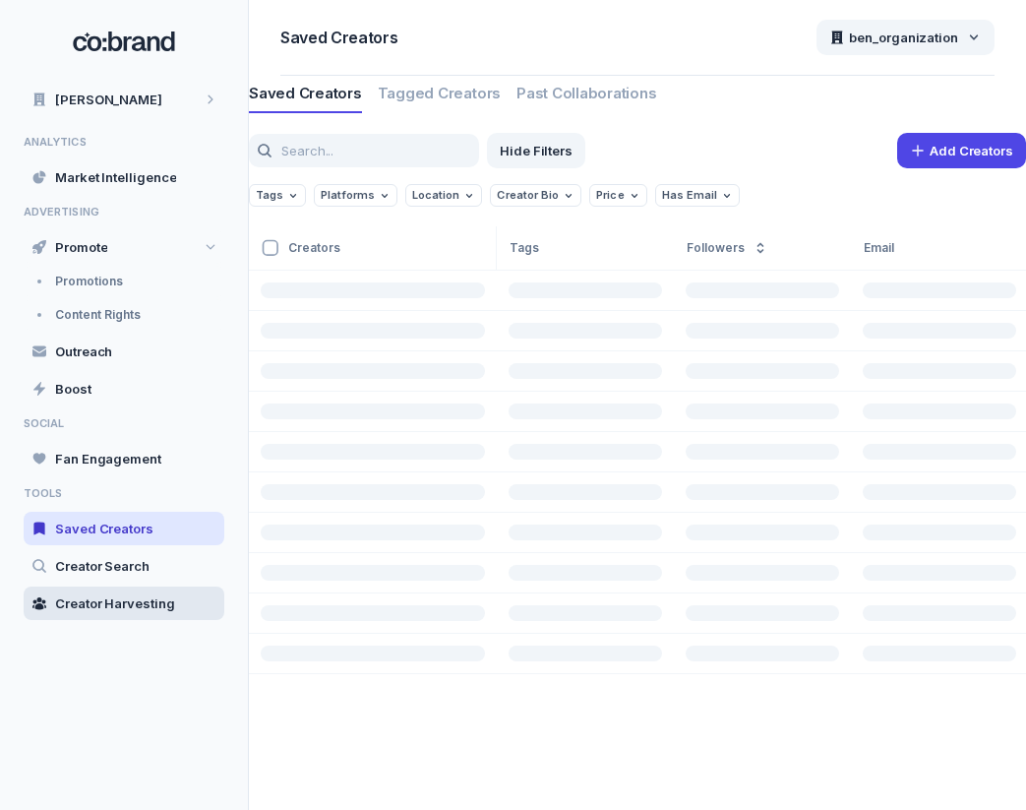
click at [155, 590] on div "Creator Harvesting" at bounding box center [124, 603] width 201 height 33
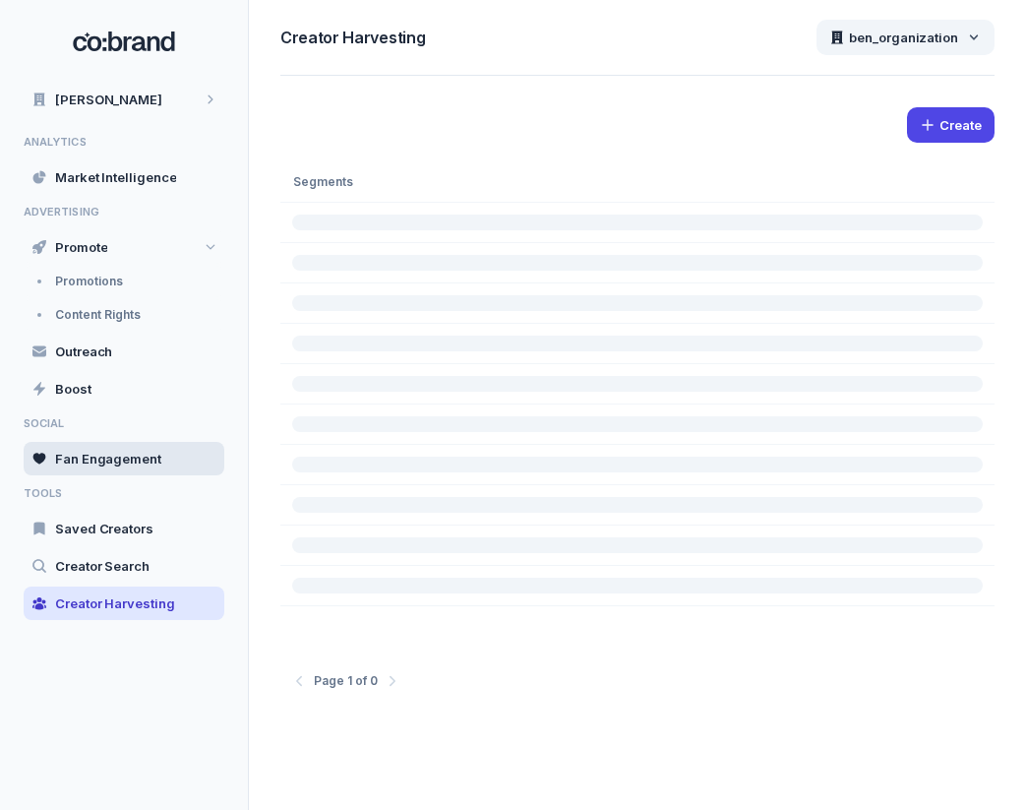
click at [159, 444] on div "Fan Engagement" at bounding box center [124, 458] width 201 height 33
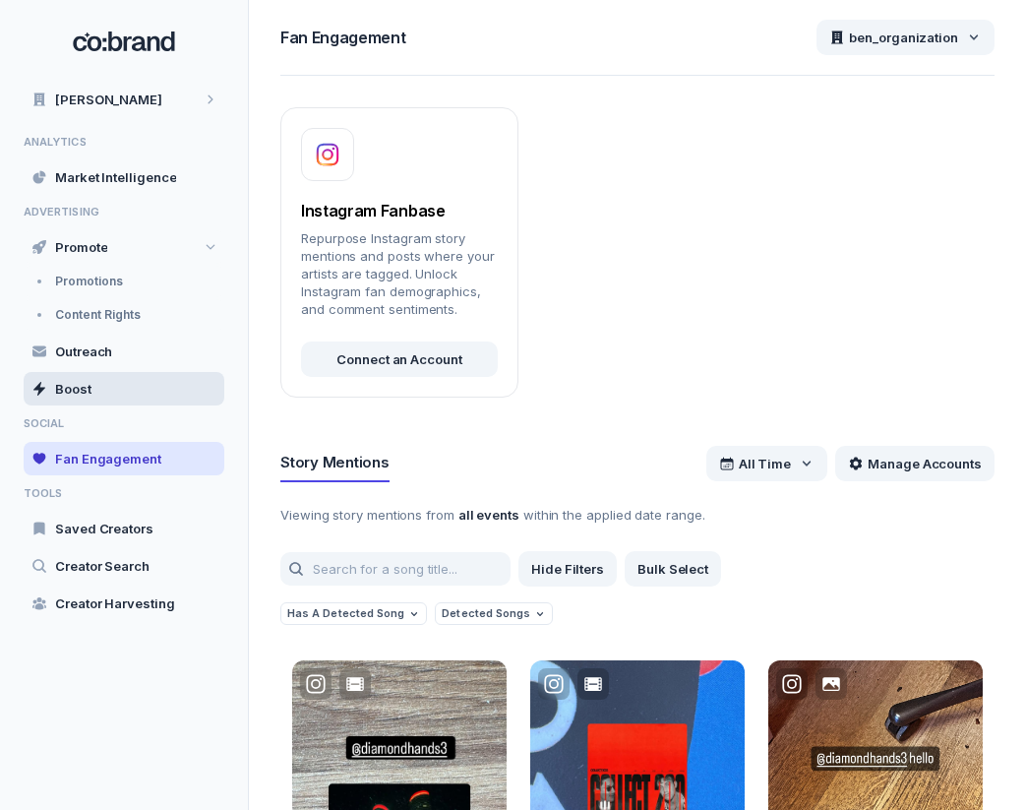
click at [149, 382] on div "Boost" at bounding box center [124, 388] width 201 height 33
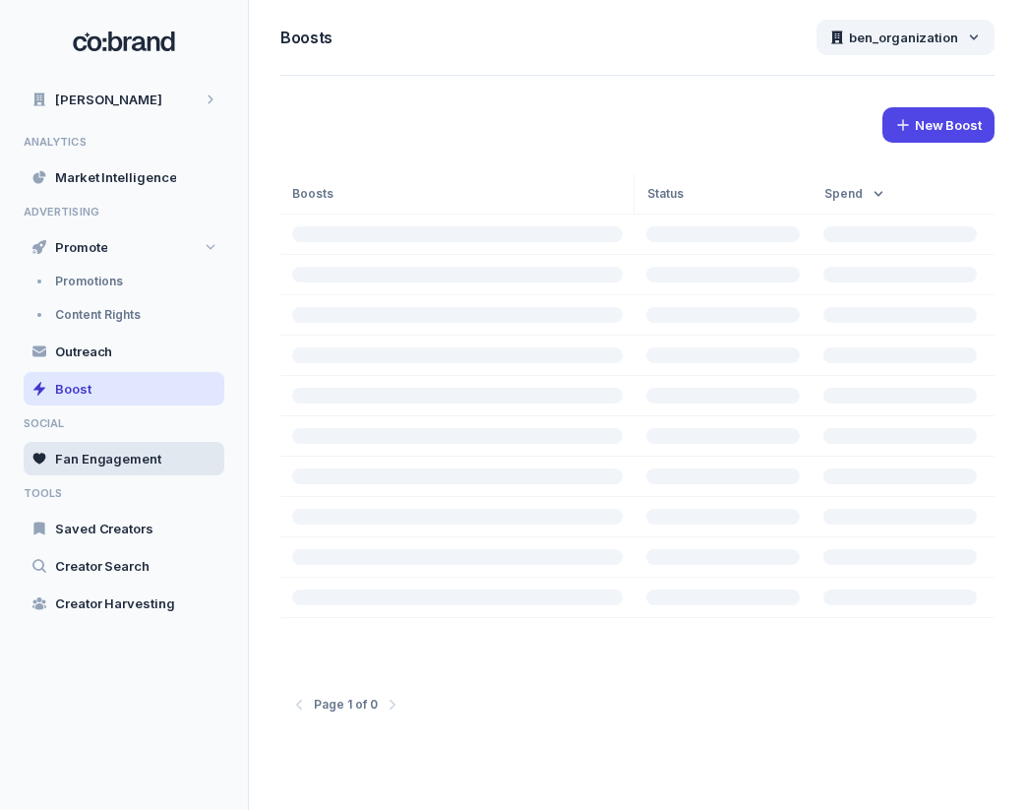
click at [153, 464] on span "Fan Engagement" at bounding box center [108, 459] width 106 height 18
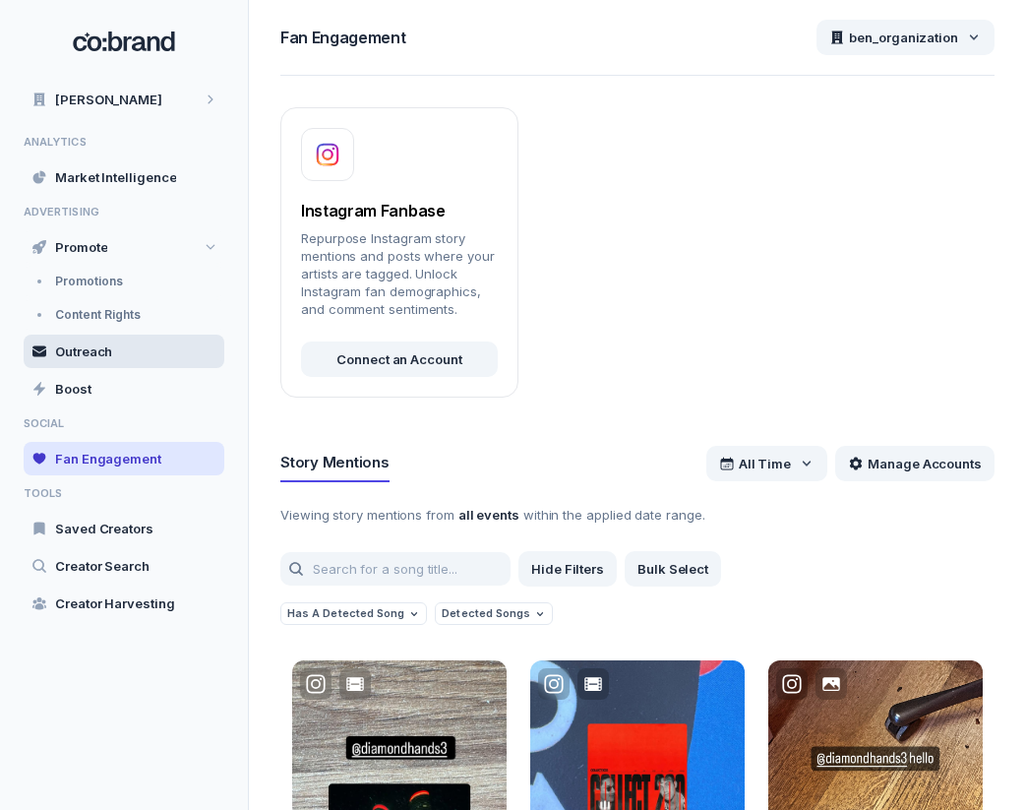
click at [153, 344] on div "Outreach" at bounding box center [124, 351] width 201 height 33
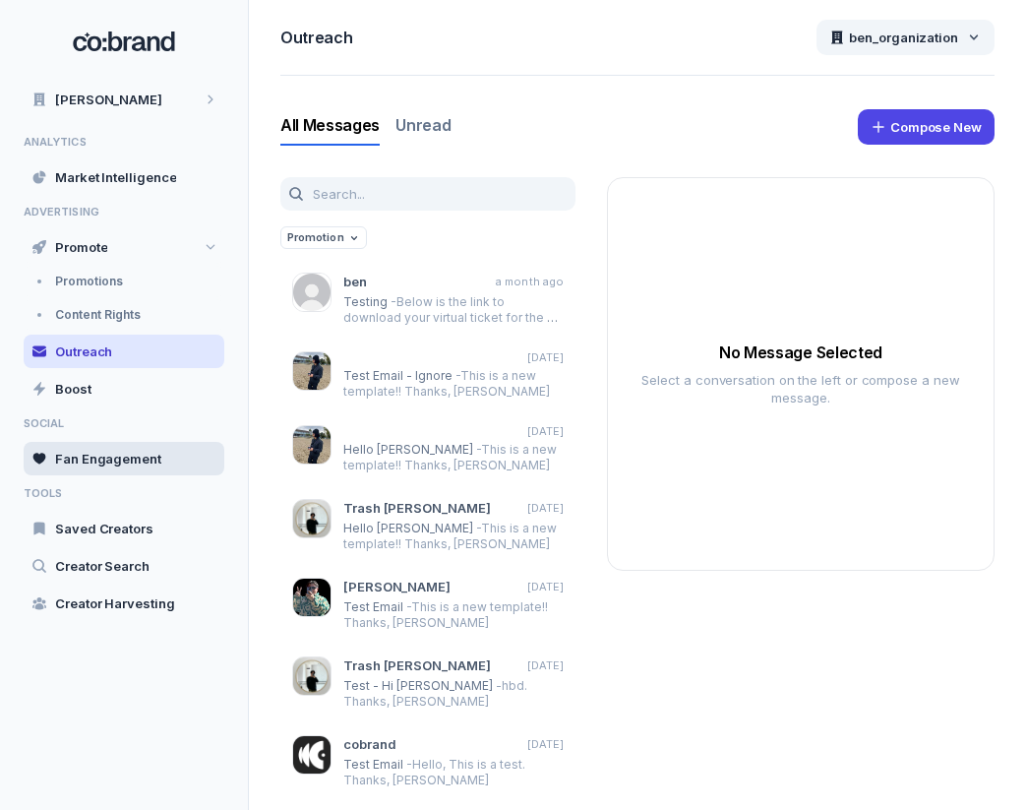
click at [145, 469] on div "Fan Engagement" at bounding box center [124, 458] width 201 height 33
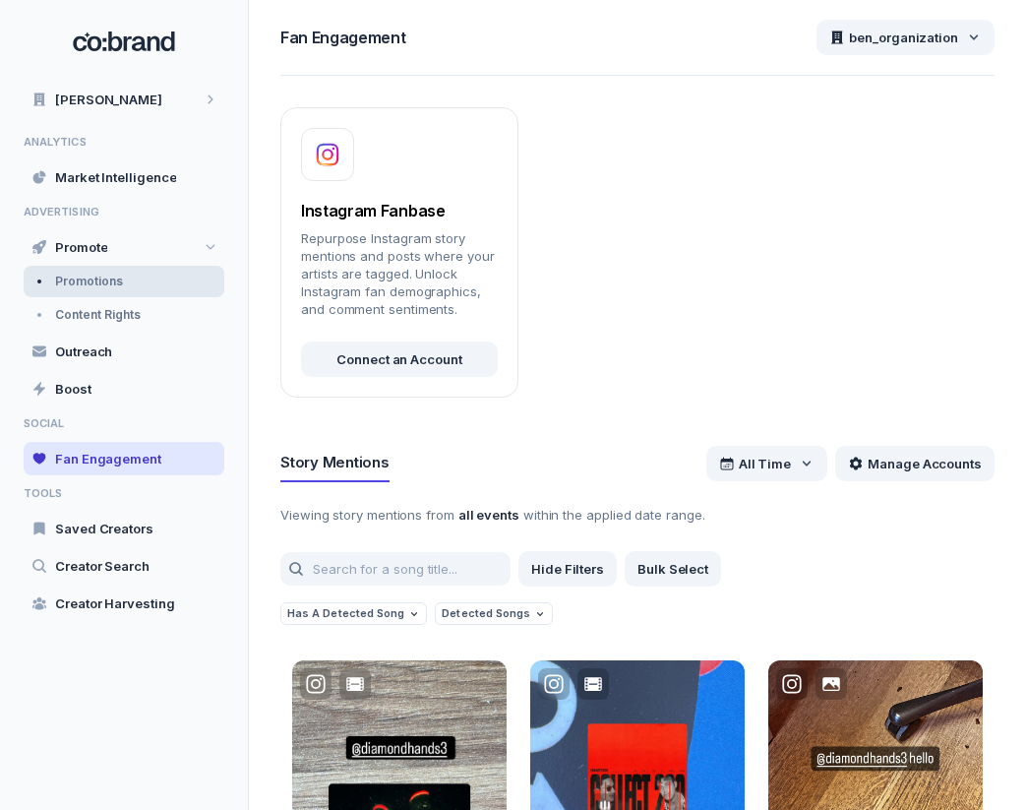
click at [131, 279] on div "Promotions" at bounding box center [124, 281] width 201 height 31
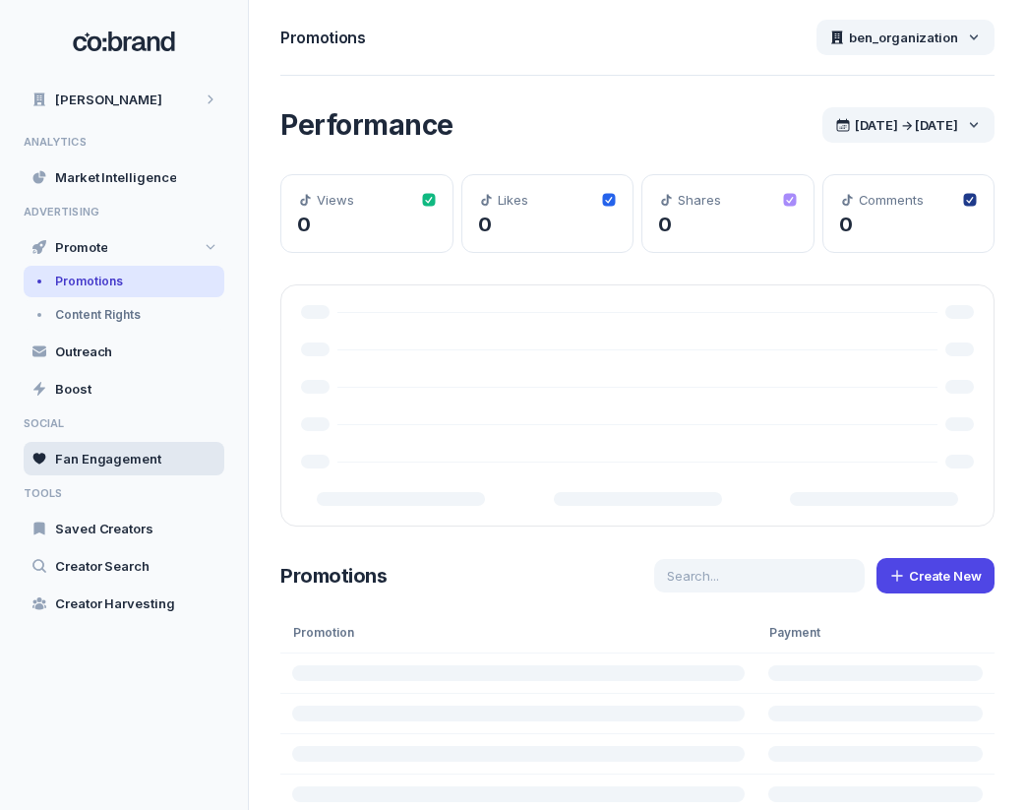
click at [97, 457] on span "Fan Engagement" at bounding box center [108, 459] width 106 height 18
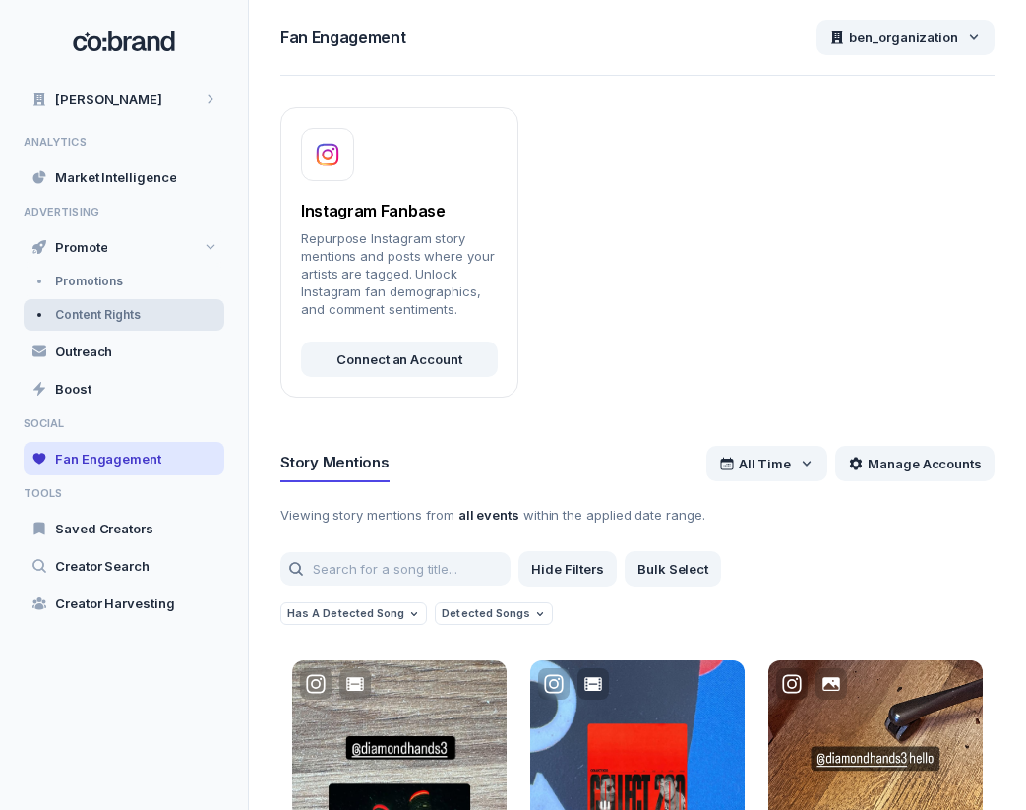
click at [144, 312] on div "Content Rights" at bounding box center [124, 314] width 201 height 31
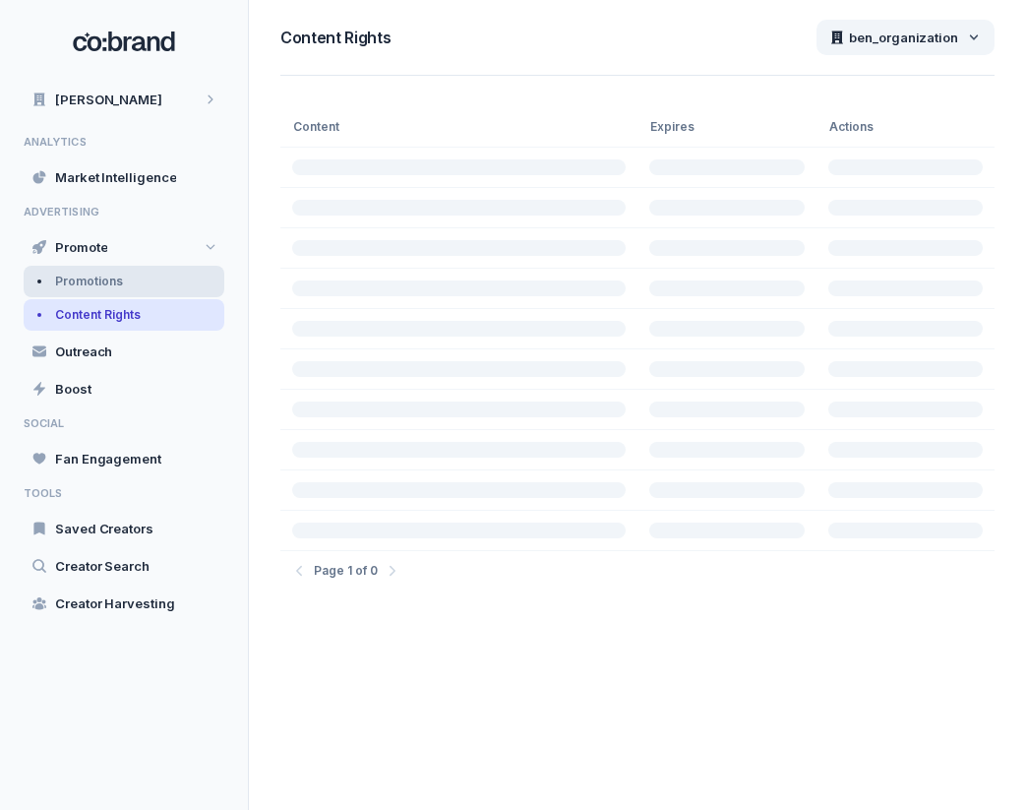
click at [138, 281] on div "Promotions" at bounding box center [124, 281] width 201 height 31
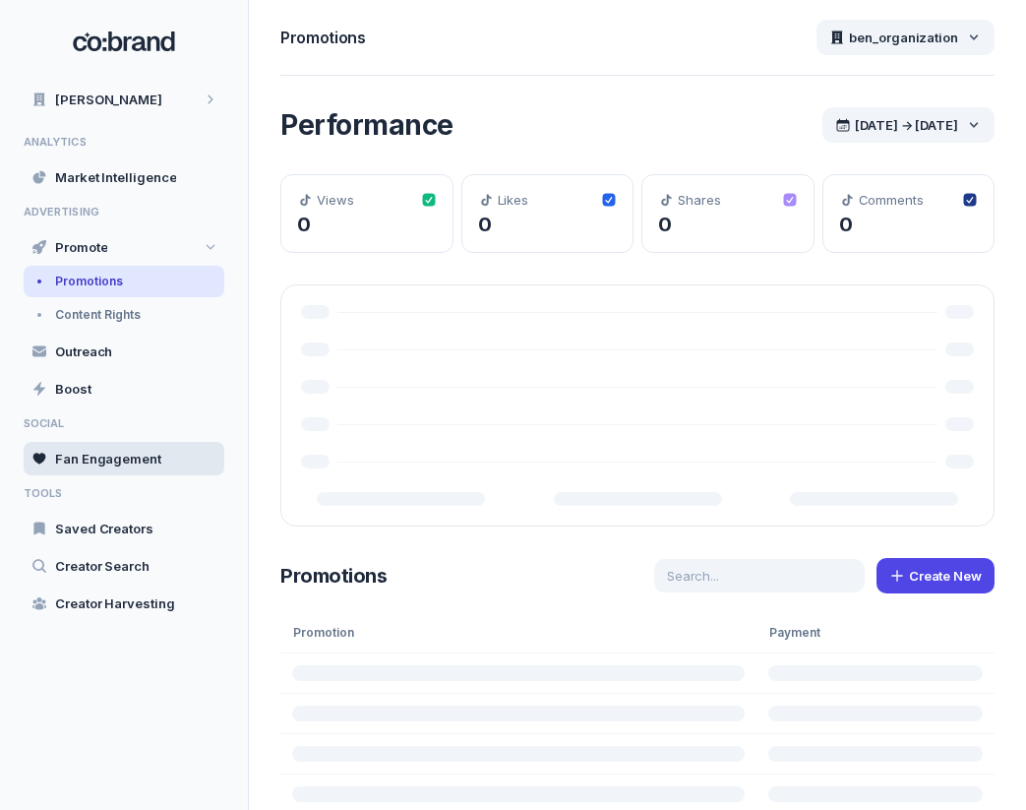
click at [137, 455] on span "Fan Engagement" at bounding box center [108, 459] width 106 height 18
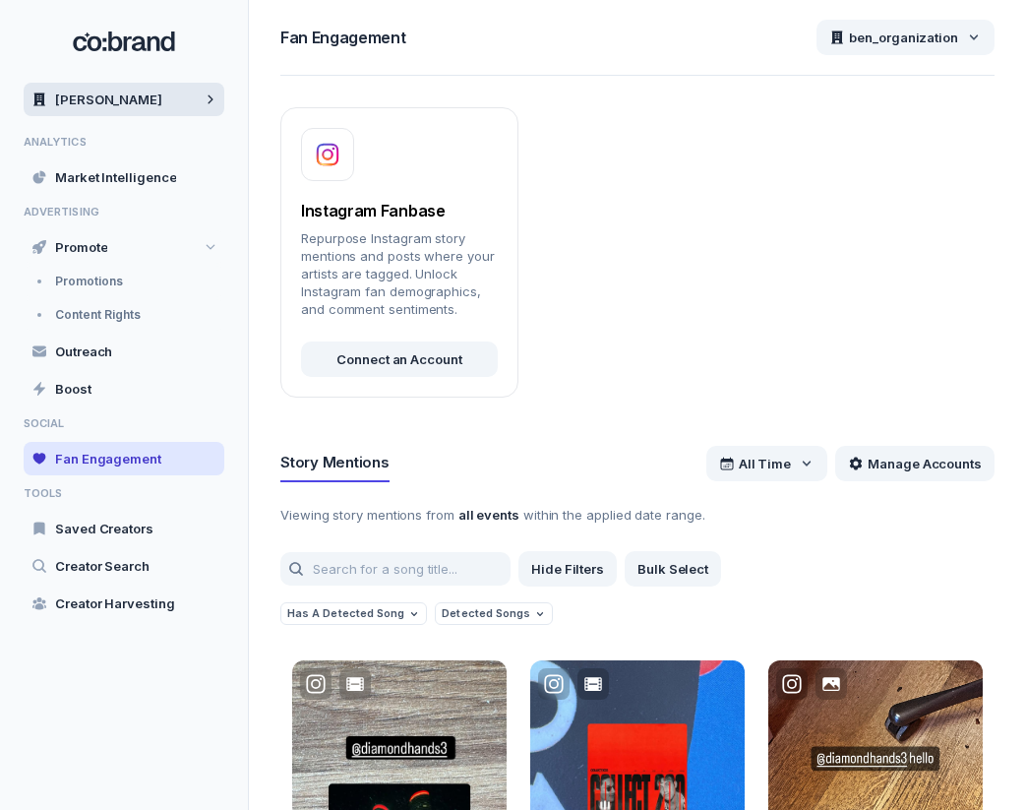
click at [127, 97] on div "[PERSON_NAME]" at bounding box center [124, 99] width 201 height 33
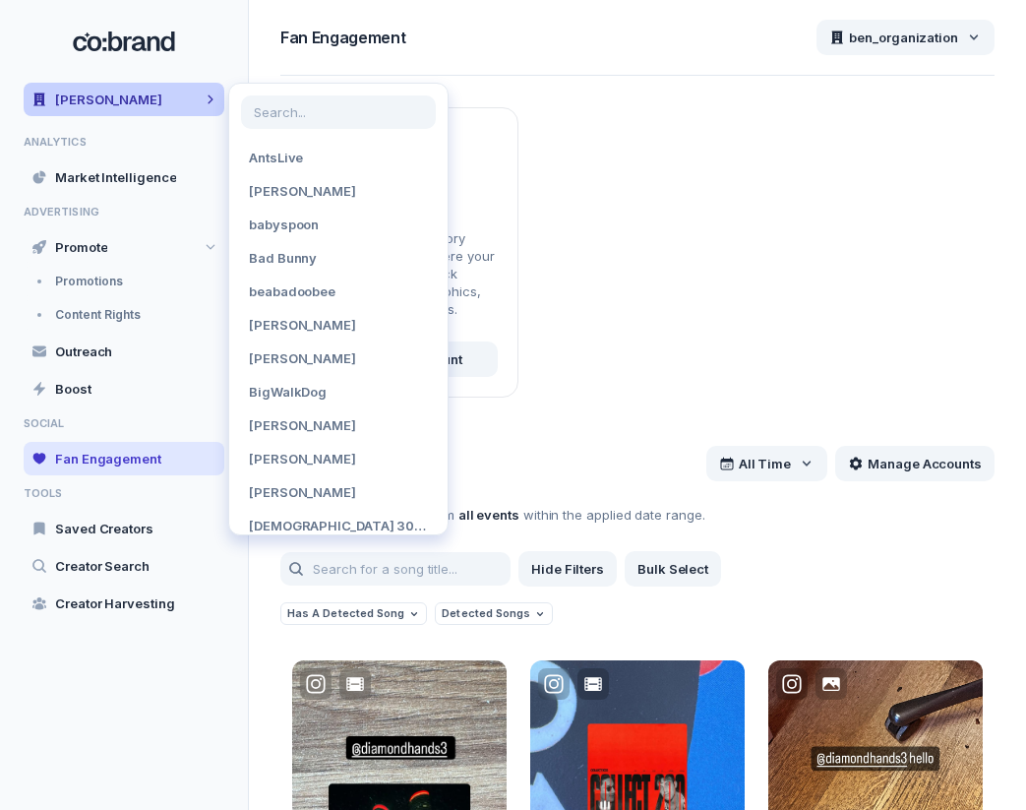
click at [127, 97] on div "[PERSON_NAME]" at bounding box center [124, 99] width 201 height 33
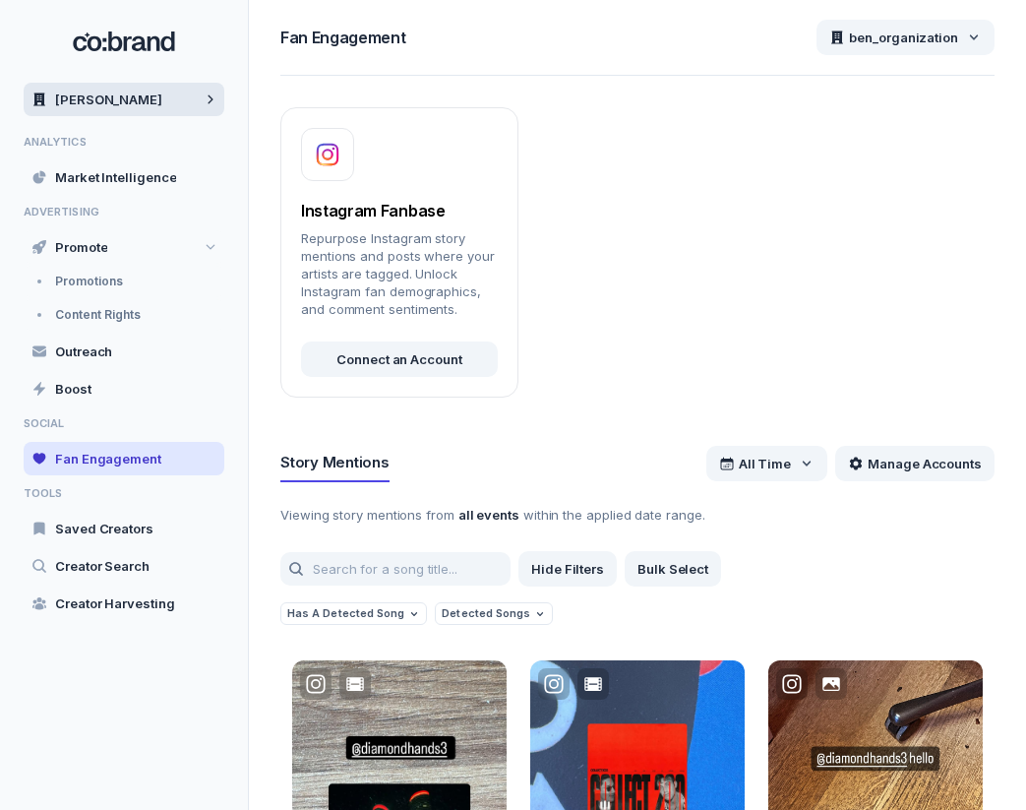
click at [127, 97] on div "[PERSON_NAME]" at bounding box center [124, 99] width 201 height 33
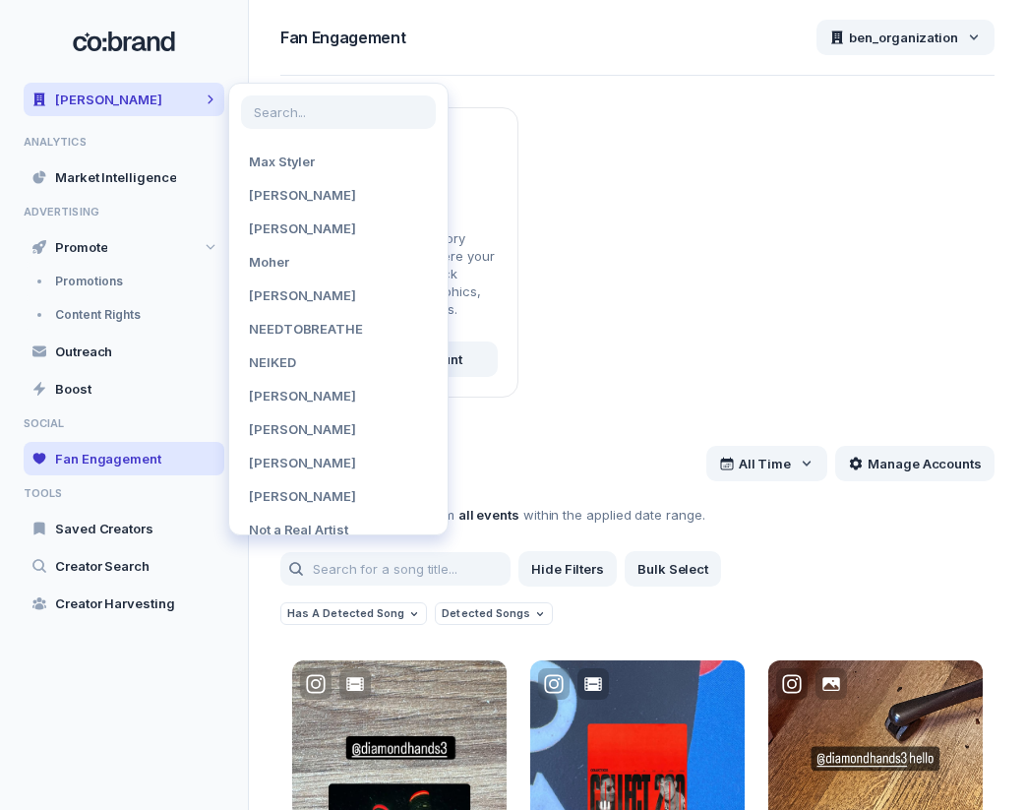
scroll to position [3132, 0]
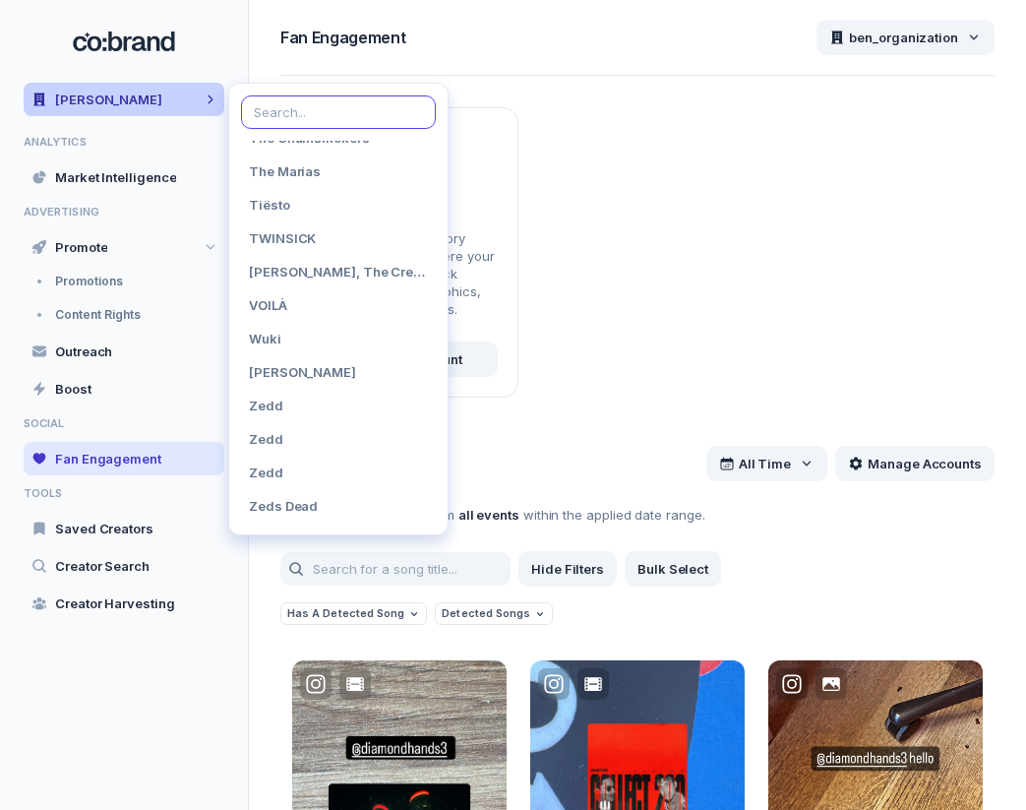
click at [158, 109] on div "[PERSON_NAME]" at bounding box center [124, 99] width 201 height 33
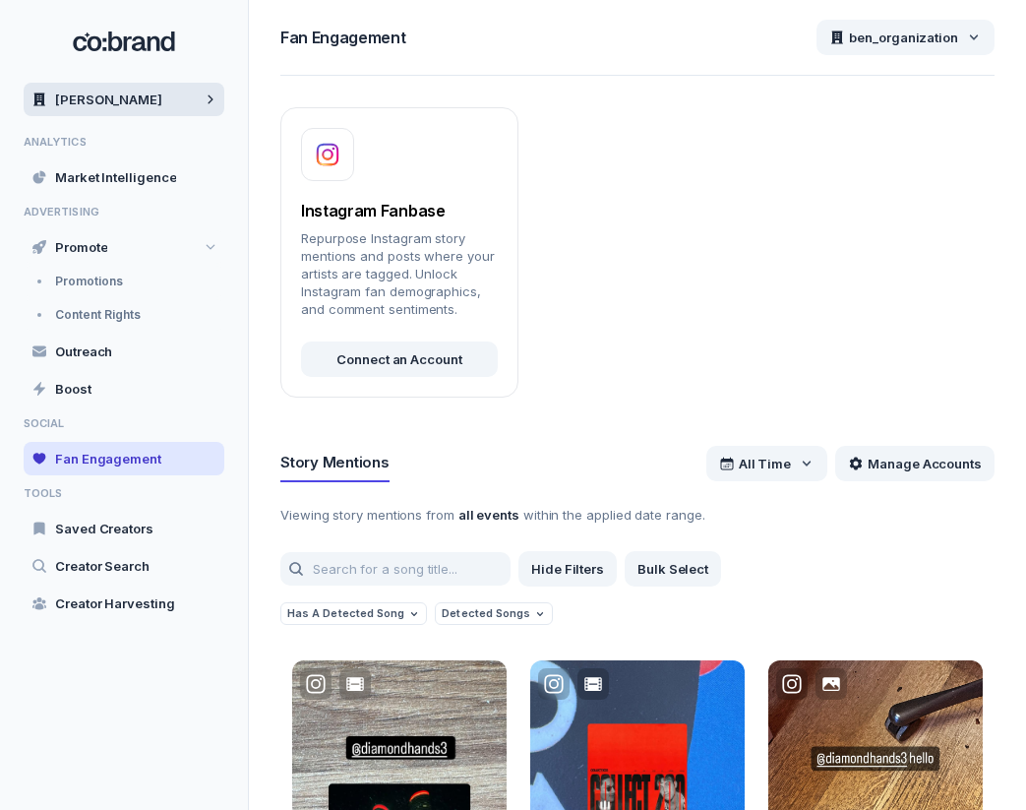
click at [170, 103] on div "[PERSON_NAME]" at bounding box center [124, 99] width 201 height 33
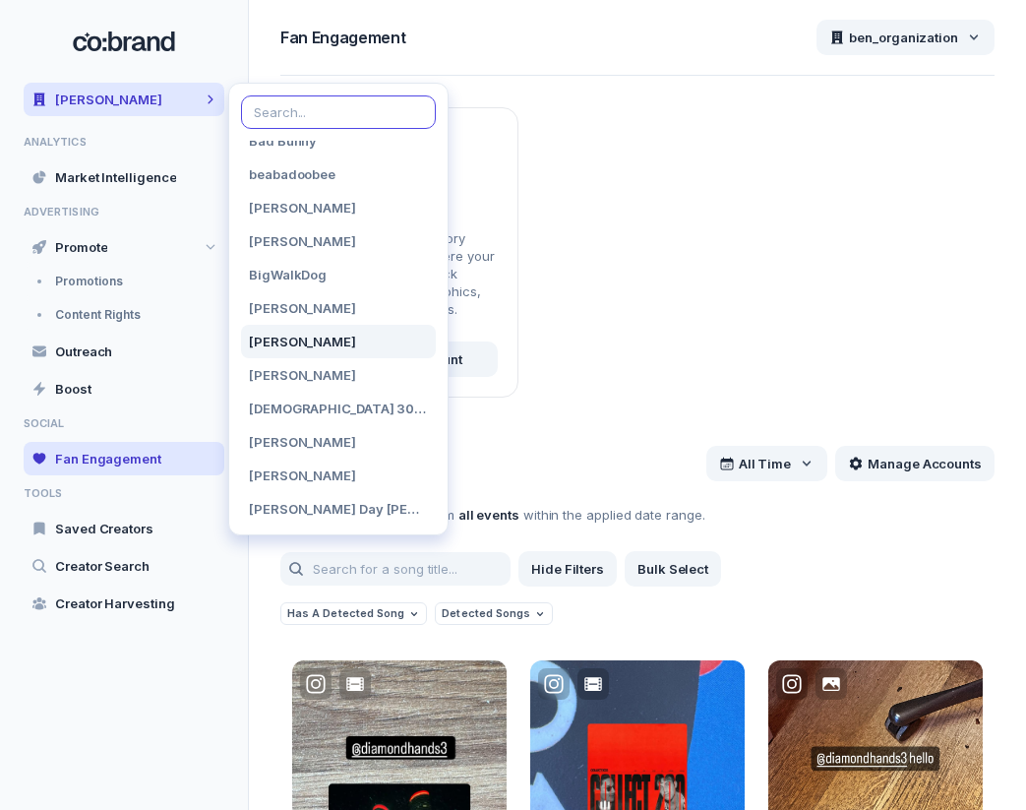
scroll to position [0, 0]
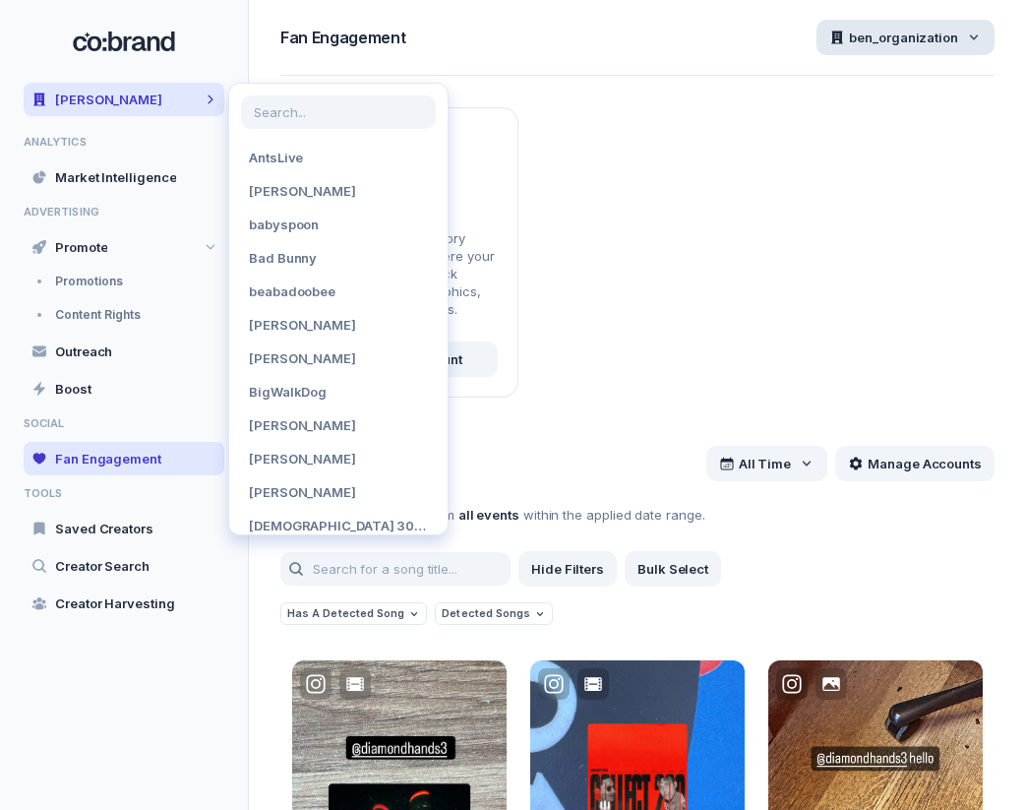
click at [899, 36] on span "ben_organization" at bounding box center [903, 38] width 109 height 18
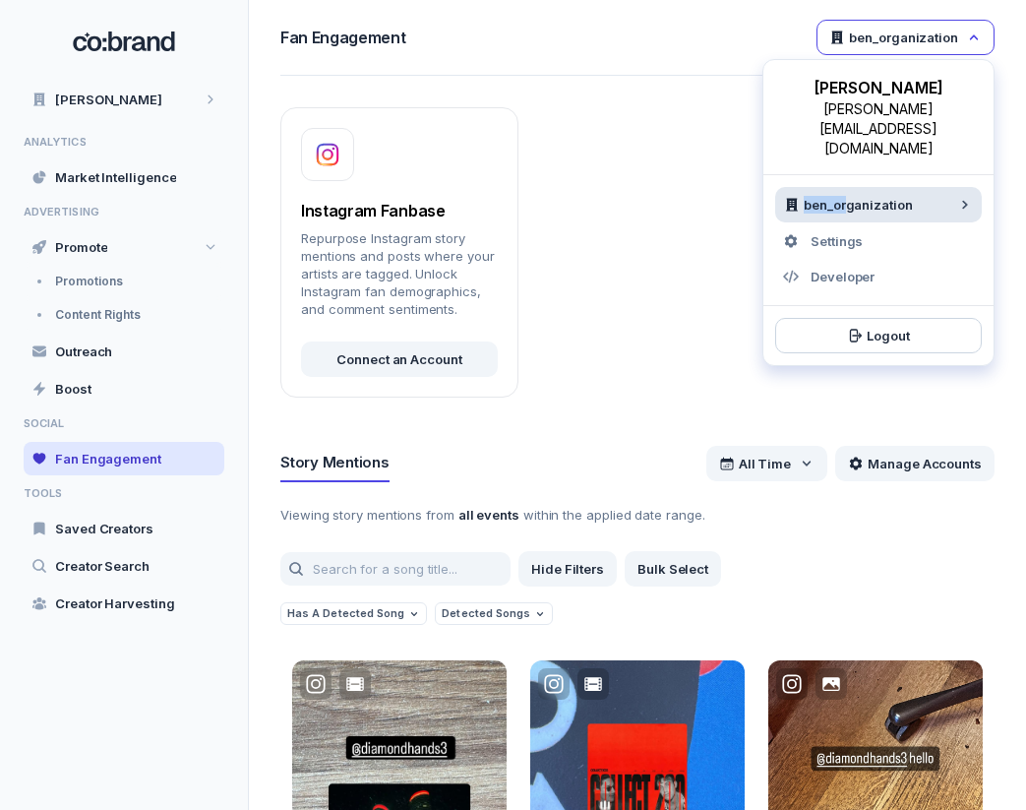
click at [847, 196] on span "ben_organization" at bounding box center [858, 205] width 109 height 18
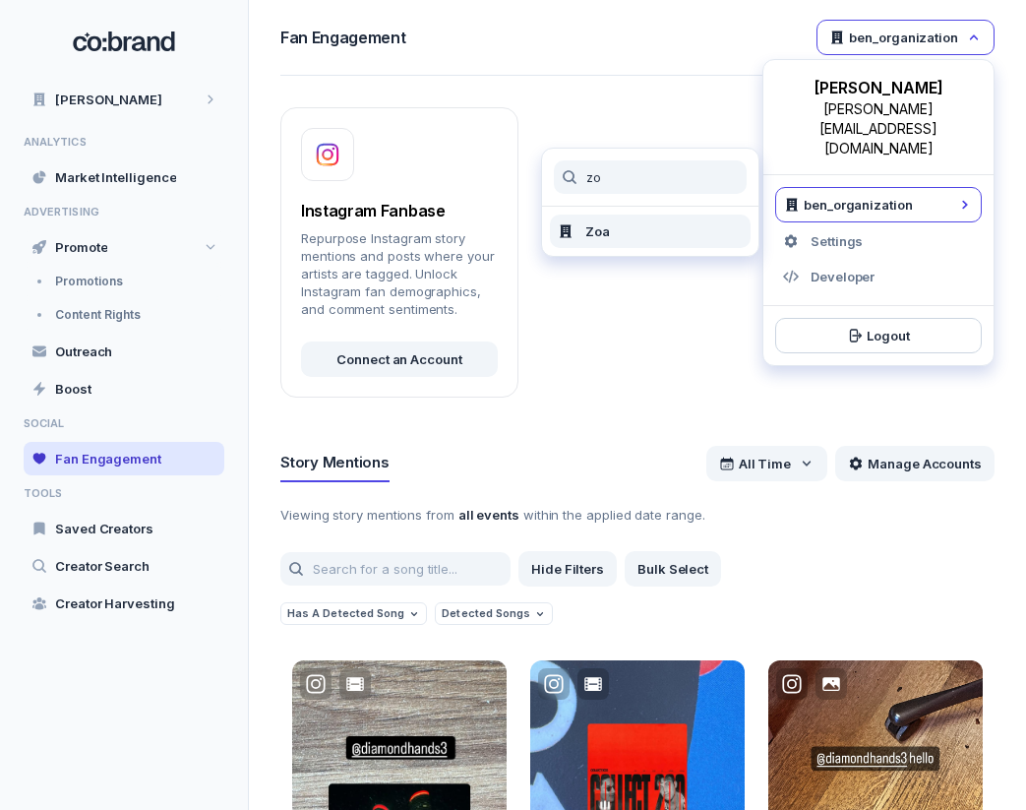
type input "z"
type input "crocs"
type input "zoa"
click at [703, 222] on div "Zoa" at bounding box center [650, 231] width 185 height 18
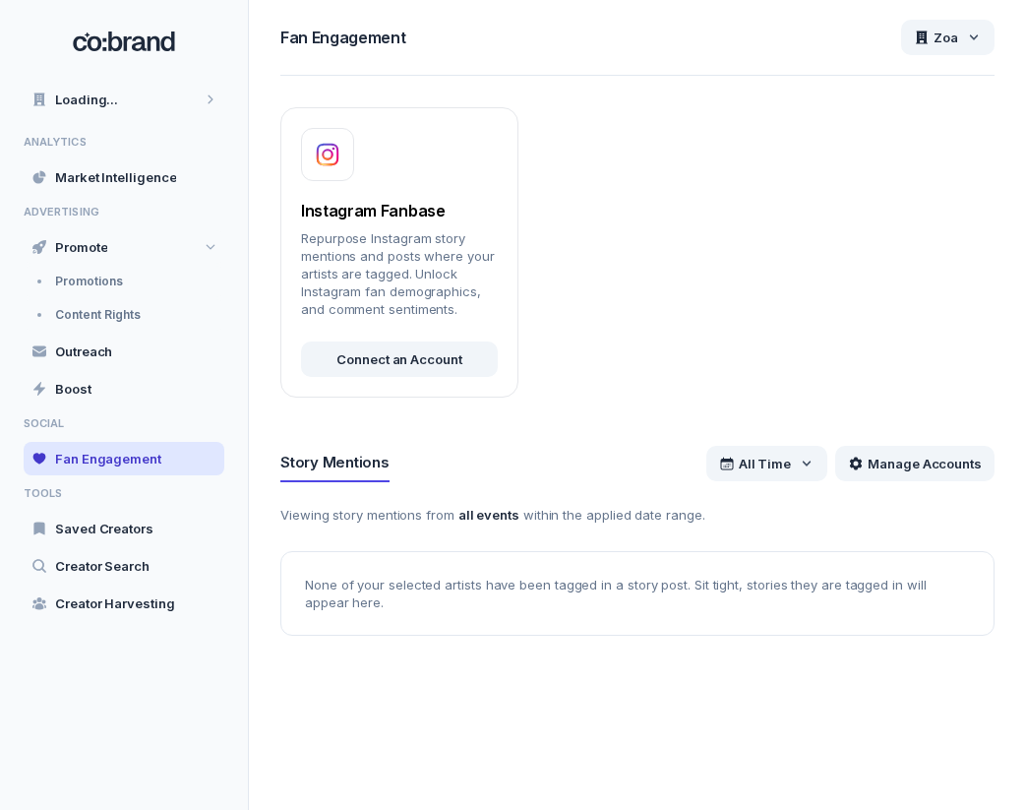
click at [164, 143] on span "ANALYTICS" at bounding box center [124, 142] width 201 height 13
click at [174, 103] on div "Loading..." at bounding box center [124, 99] width 201 height 33
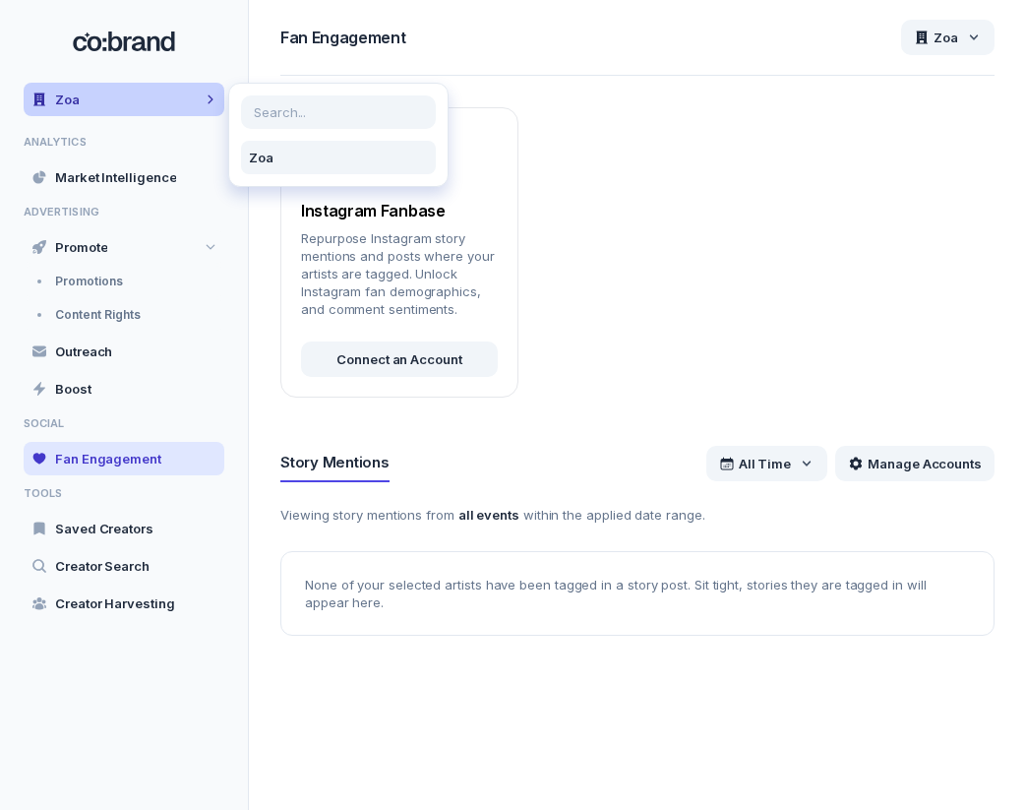
click at [174, 93] on div "Zoa" at bounding box center [124, 99] width 201 height 33
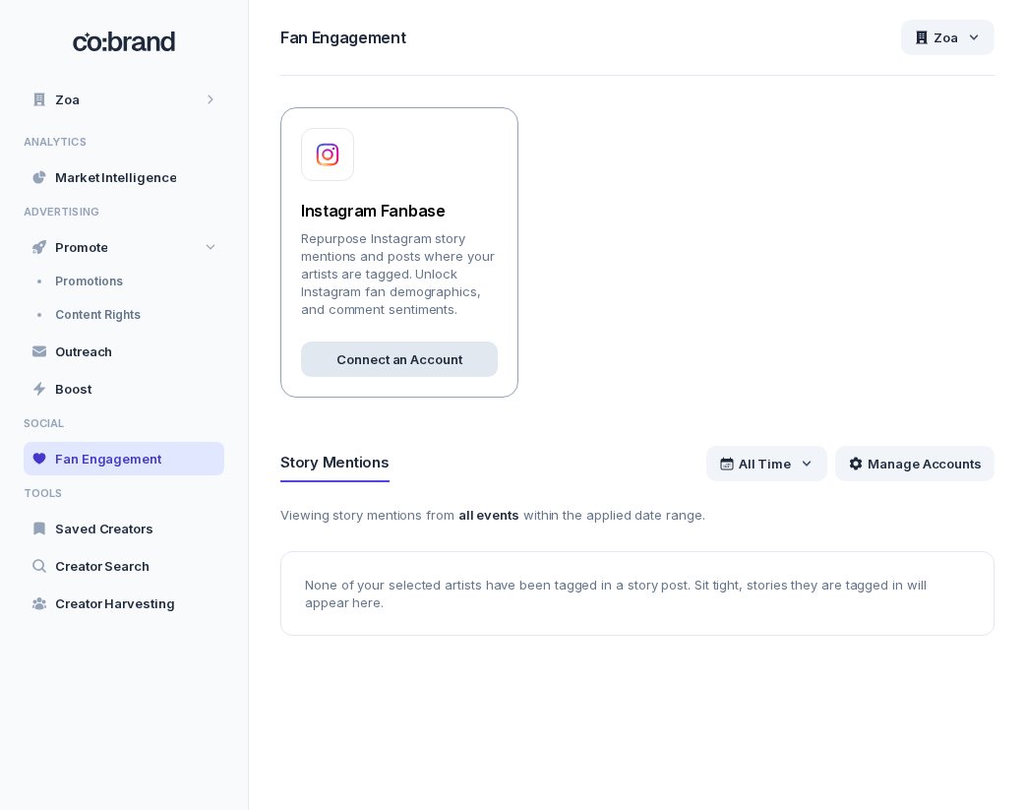
click at [430, 359] on span "Connect an Account" at bounding box center [400, 359] width 126 height 18
